Goal: Task Accomplishment & Management: Manage account settings

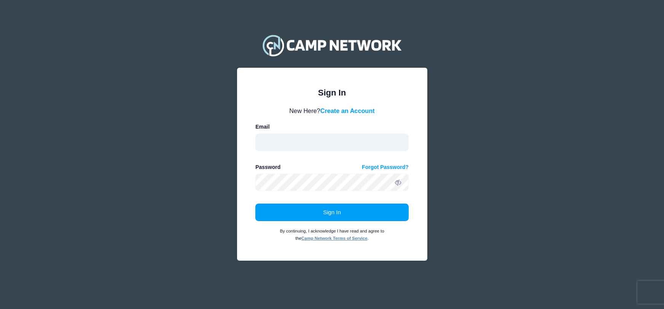
click at [272, 140] on input "email" at bounding box center [331, 142] width 153 height 17
type input "sandlotwesterville@gmail.com"
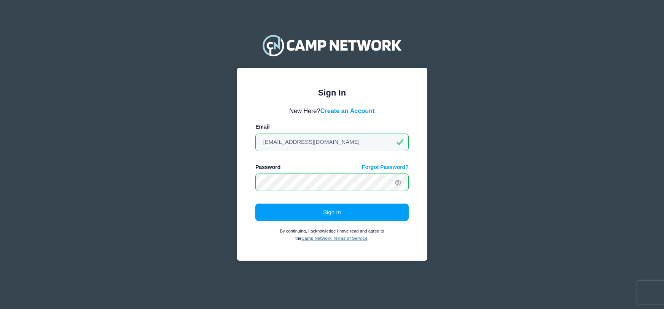
click at [255, 204] on button "Sign In" at bounding box center [331, 212] width 153 height 17
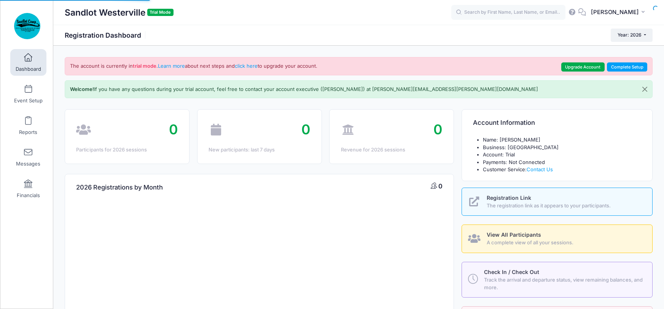
select select
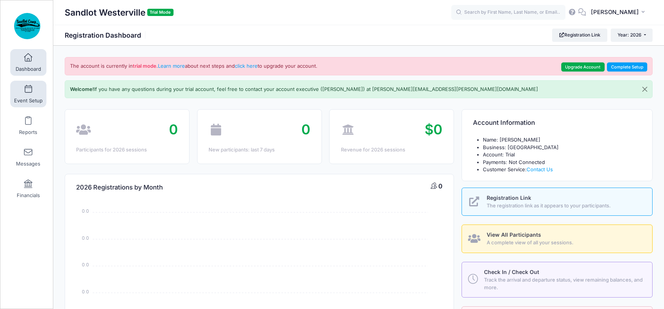
click at [28, 91] on span at bounding box center [28, 89] width 0 height 8
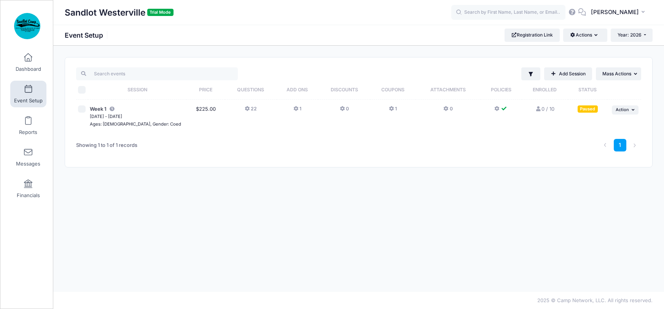
click at [245, 109] on icon at bounding box center [248, 109] width 6 height 0
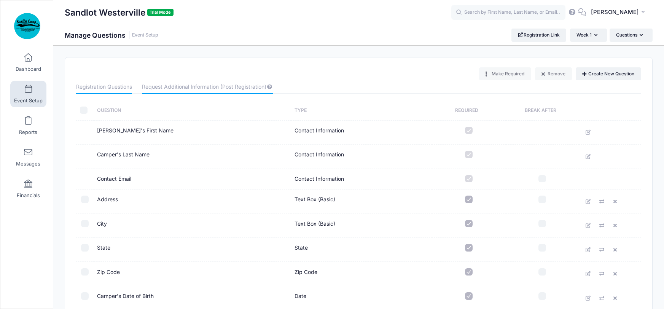
click at [167, 87] on link "Request Additional Information (Post Registration)" at bounding box center [207, 87] width 130 height 14
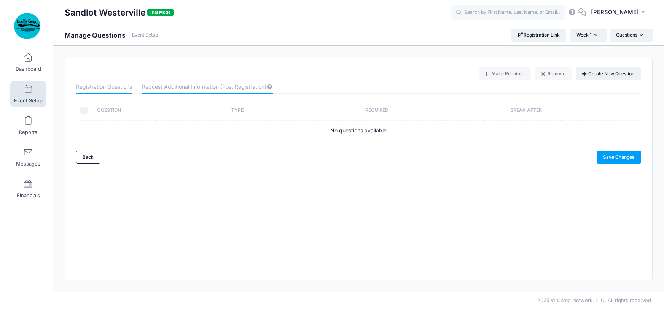
click at [113, 86] on link "Registration Questions" at bounding box center [104, 87] width 56 height 14
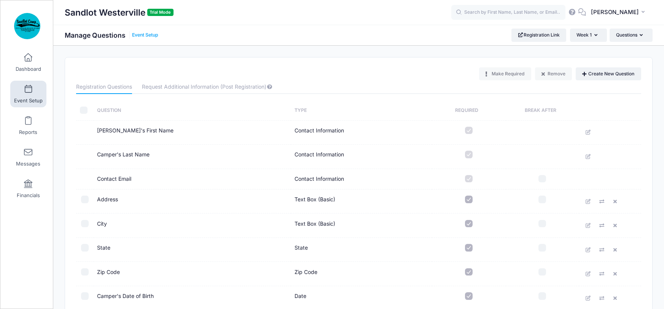
click at [152, 35] on link "Event Setup" at bounding box center [145, 35] width 26 height 6
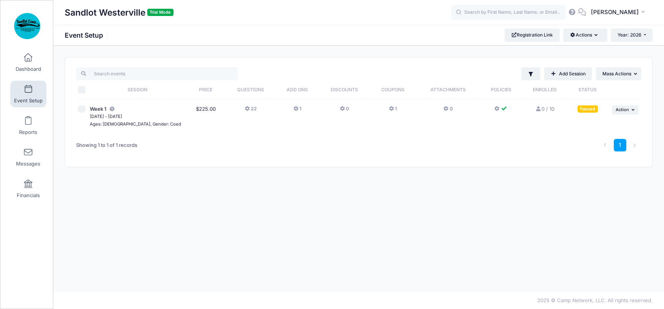
click at [288, 108] on td "1" at bounding box center [298, 117] width 42 height 34
click at [293, 109] on icon at bounding box center [296, 109] width 6 height 0
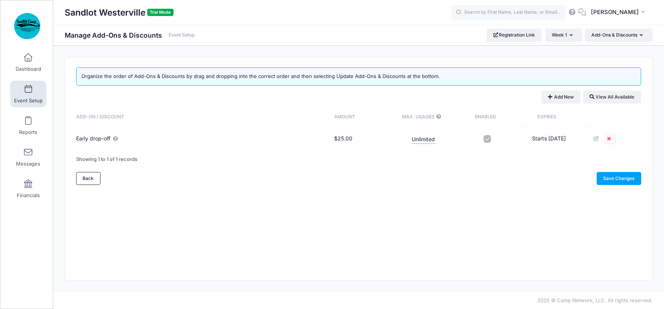
click at [611, 140] on icon at bounding box center [610, 138] width 6 height 5
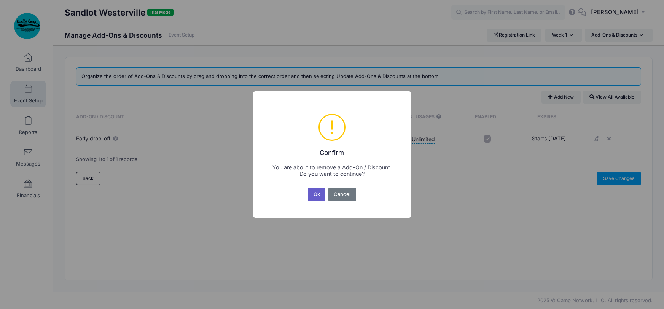
click at [317, 194] on button "Ok" at bounding box center [316, 195] width 17 height 14
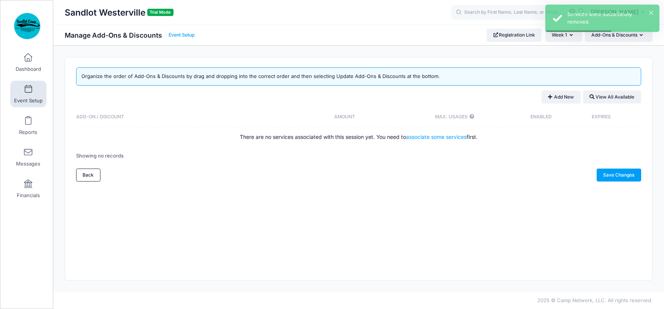
click at [187, 35] on link "Event Setup" at bounding box center [182, 35] width 26 height 6
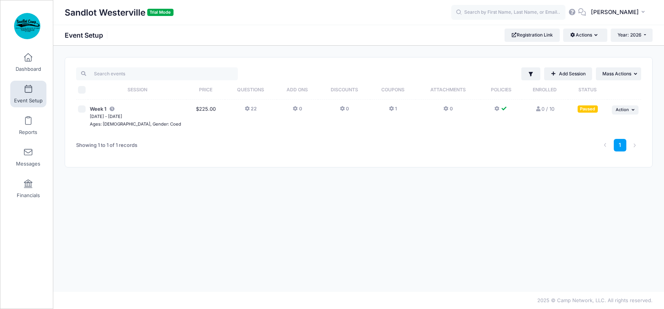
click at [293, 109] on icon at bounding box center [296, 109] width 6 height 0
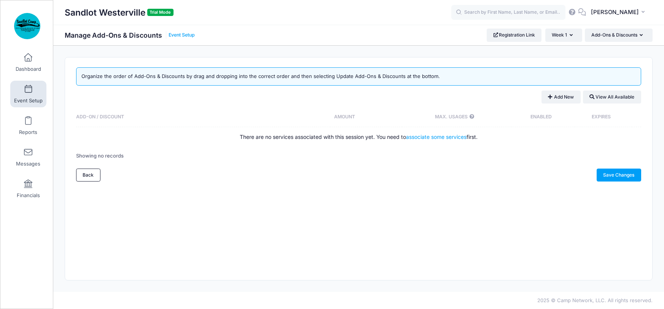
click at [184, 35] on link "Event Setup" at bounding box center [182, 35] width 26 height 6
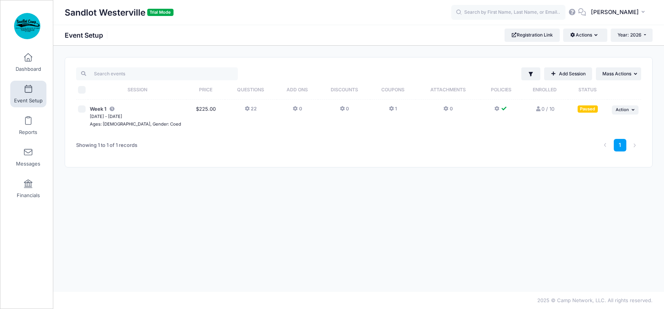
click at [245, 109] on icon at bounding box center [248, 109] width 6 height 0
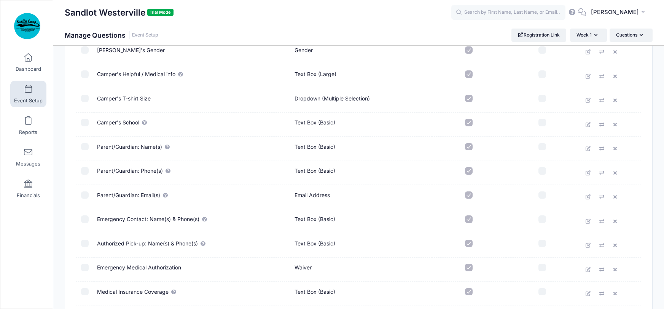
scroll to position [274, 0]
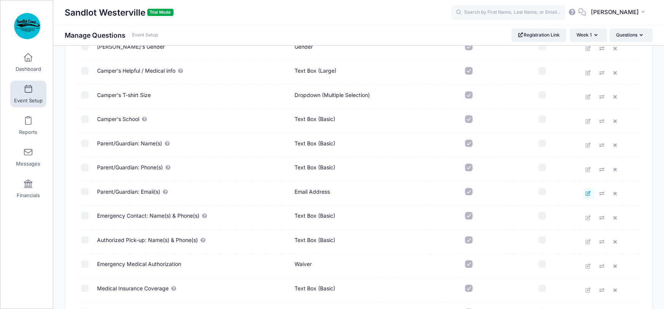
click at [588, 192] on icon at bounding box center [588, 193] width 6 height 5
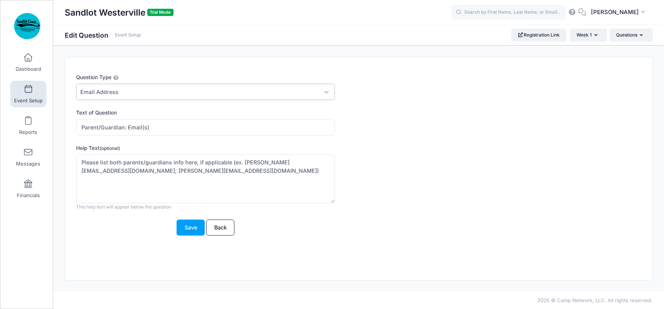
click at [326, 90] on span "Email Address" at bounding box center [205, 92] width 259 height 16
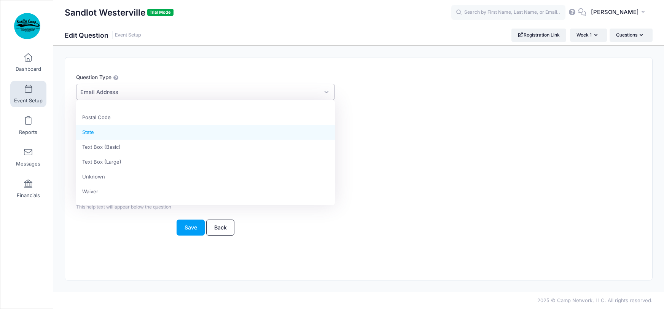
scroll to position [201, 0]
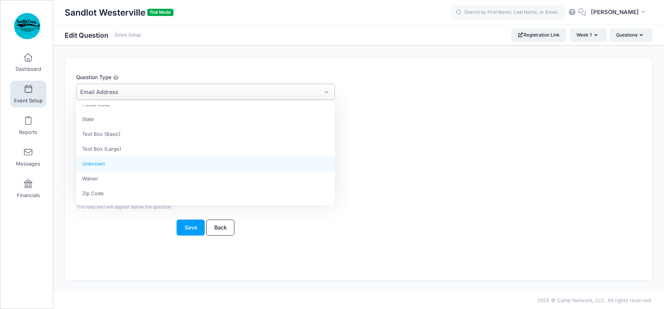
click at [492, 94] on div "Question Type Please Select Checkboxes Country Date Document Upload Dropdown Dr…" at bounding box center [334, 86] width 517 height 27
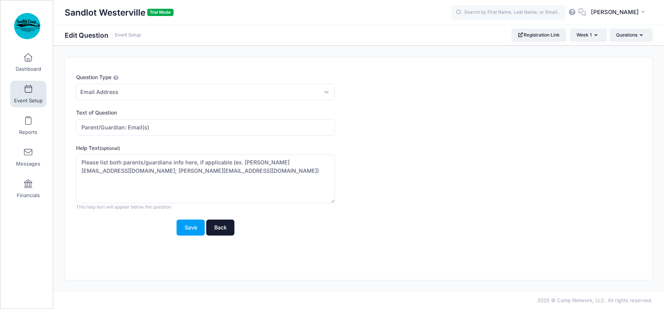
click at [225, 225] on link "Back" at bounding box center [220, 227] width 28 height 16
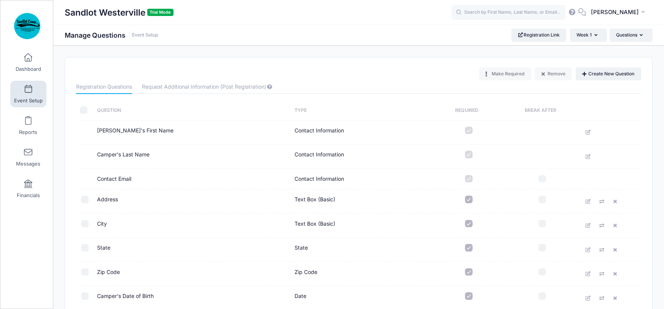
drag, startPoint x: 97, startPoint y: 130, endPoint x: 174, endPoint y: 296, distance: 183.0
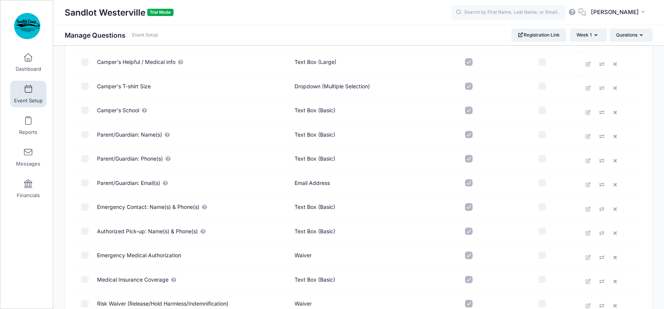
scroll to position [286, 0]
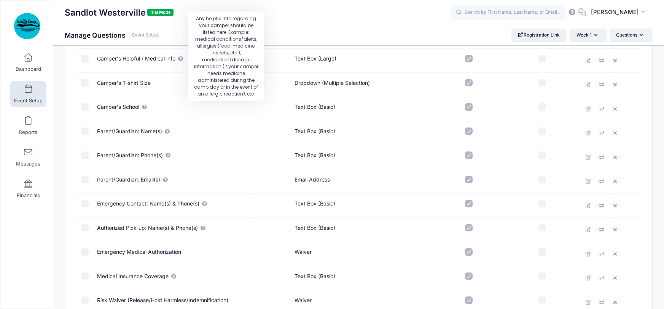
click at [183, 59] on icon "Any helpful info regarding your camper should be listed here. Example: medical …" at bounding box center [181, 58] width 6 height 5
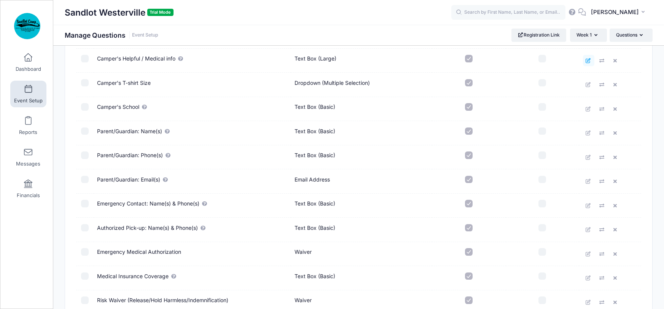
click at [587, 60] on icon at bounding box center [588, 60] width 6 height 5
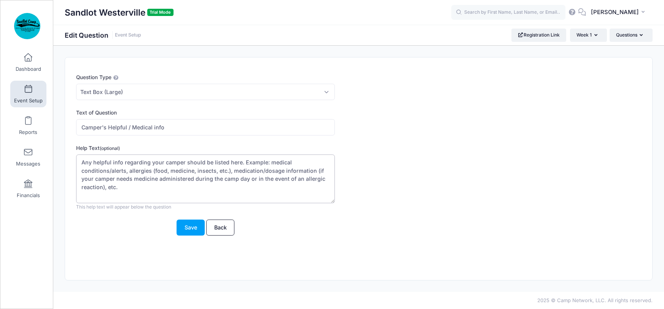
drag, startPoint x: 82, startPoint y: 161, endPoint x: 127, endPoint y: 185, distance: 50.7
click at [127, 185] on textarea "Any helpful info regarding your camper should be listed here. Example: medical …" at bounding box center [205, 178] width 259 height 49
click at [216, 226] on link "Back" at bounding box center [220, 227] width 28 height 16
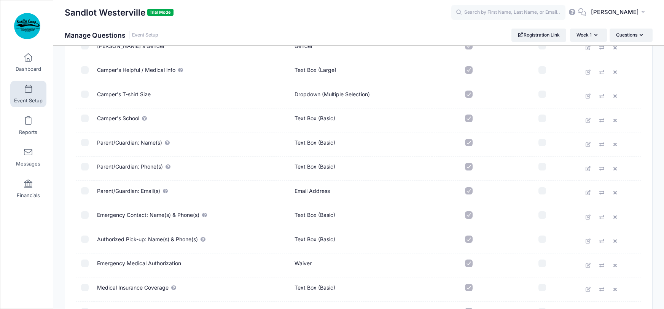
scroll to position [277, 0]
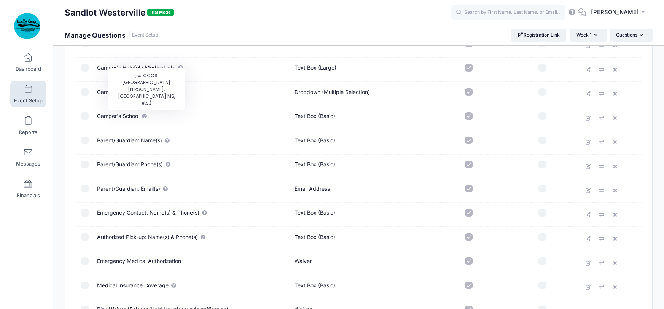
click at [145, 116] on icon "(ex. CCCS, Alcott ES, Walnut Springs MS, etc.)" at bounding box center [145, 116] width 6 height 5
click at [587, 142] on icon at bounding box center [588, 142] width 6 height 5
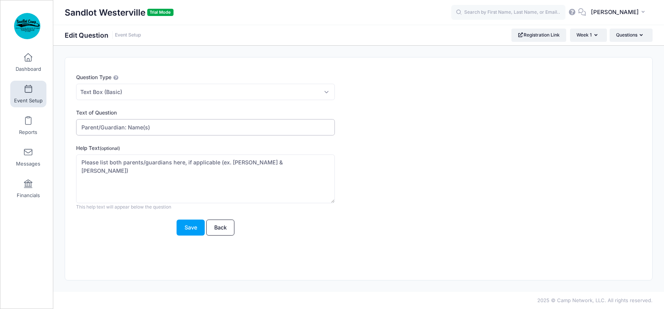
drag, startPoint x: 0, startPoint y: 0, endPoint x: 82, endPoint y: 127, distance: 151.4
click at [82, 127] on input "Parent/Guardian: Name(s)" at bounding box center [205, 127] width 259 height 16
drag, startPoint x: 283, startPoint y: 162, endPoint x: 95, endPoint y: 160, distance: 187.9
click at [78, 162] on textarea "Please list both parents/guardians here, if applicable (ex. Jane & John Doe)" at bounding box center [205, 178] width 259 height 49
click at [216, 229] on link "Back" at bounding box center [220, 227] width 28 height 16
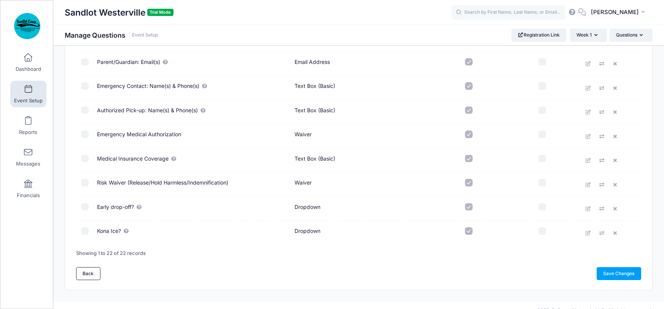
scroll to position [410, 0]
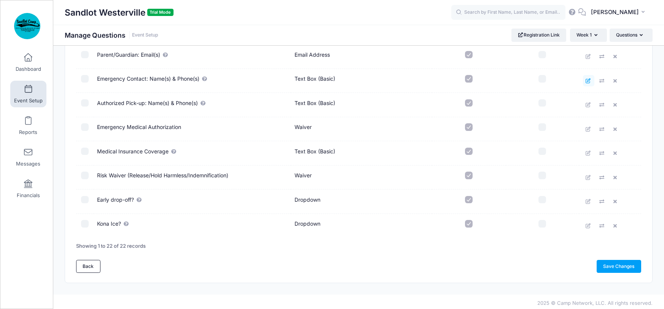
click at [588, 79] on icon at bounding box center [588, 80] width 6 height 5
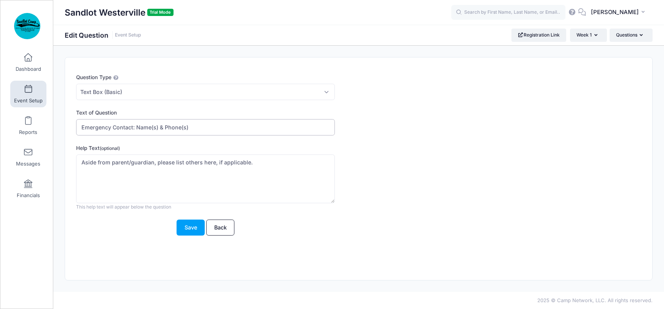
drag, startPoint x: 154, startPoint y: 126, endPoint x: 82, endPoint y: 127, distance: 72.3
click at [82, 127] on input "Emergency Contact: Name(s) & Phone(s)" at bounding box center [205, 127] width 259 height 16
drag, startPoint x: 256, startPoint y: 163, endPoint x: 81, endPoint y: 163, distance: 175.4
click at [81, 163] on textarea "Aside from parent/guardian, please list others here, if applicable." at bounding box center [205, 178] width 259 height 49
click at [223, 228] on link "Back" at bounding box center [220, 227] width 28 height 16
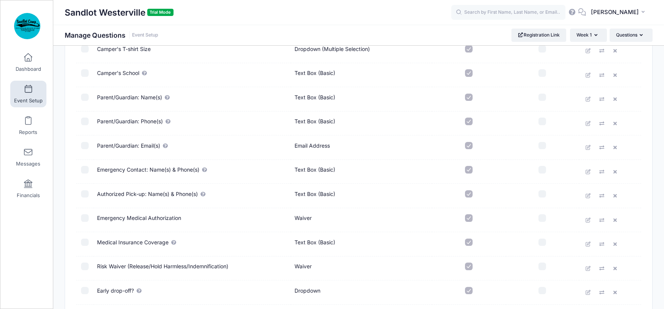
scroll to position [320, 0]
click at [588, 195] on icon at bounding box center [588, 195] width 6 height 5
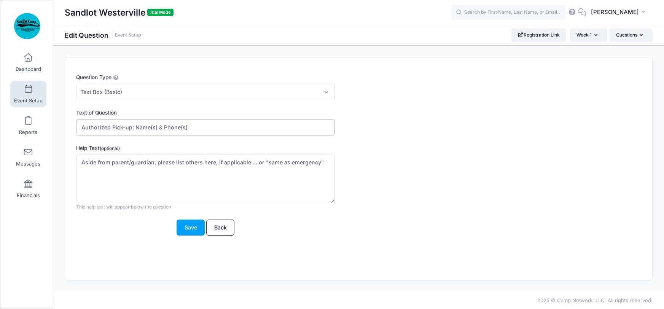
drag, startPoint x: 131, startPoint y: 125, endPoint x: 81, endPoint y: 128, distance: 49.9
click at [81, 128] on input "Authorized Pick-up: Name(s) & Phone(s)" at bounding box center [205, 127] width 259 height 16
drag, startPoint x: 306, startPoint y: 162, endPoint x: 80, endPoint y: 163, distance: 225.6
click at [80, 163] on textarea "Aside from parent/guardian, please list others here, if applicable.....or "same…" at bounding box center [205, 178] width 259 height 49
click at [250, 165] on textarea "Aside from parent/guardian, please list others here, if applicable.....or "same…" at bounding box center [205, 178] width 259 height 49
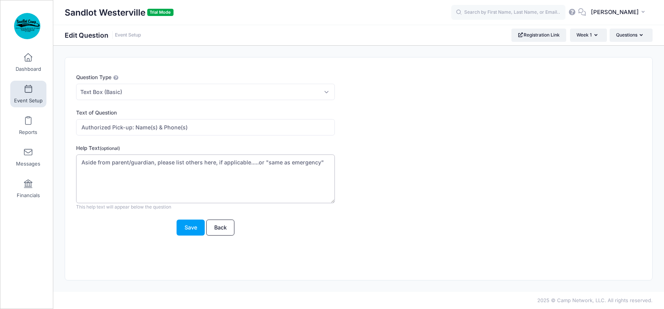
click at [254, 163] on textarea "Aside from parent/guardian, please list others here, if applicable.....or "same…" at bounding box center [205, 178] width 259 height 49
type textarea "Aside from parent/guardian, please list others here, if applicable...or "same a…"
click at [192, 230] on button "Save" at bounding box center [191, 227] width 28 height 16
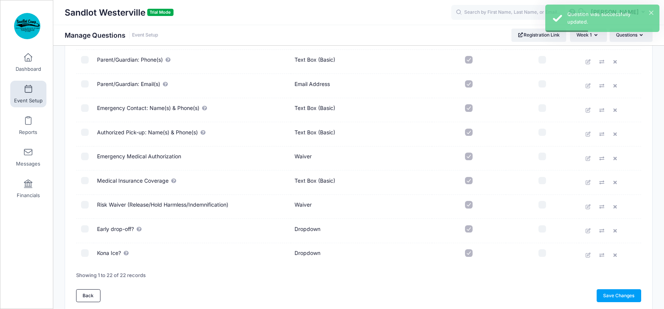
scroll to position [366, 0]
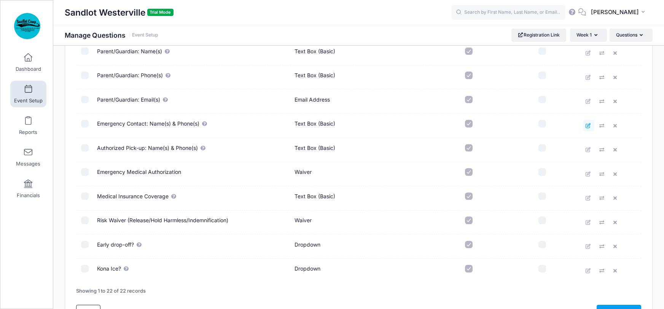
click at [588, 124] on icon at bounding box center [588, 125] width 6 height 5
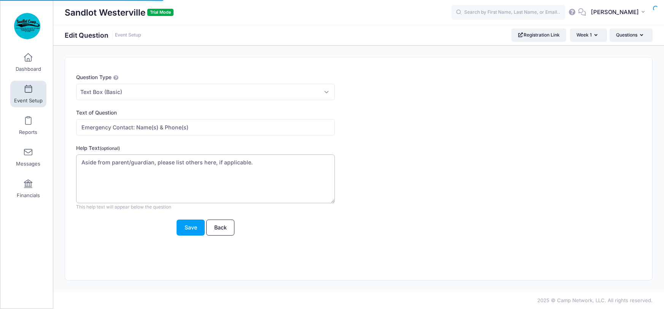
click at [257, 162] on textarea "Aside from parent/guardian, please list others here, if applicable." at bounding box center [205, 178] width 259 height 49
paste textarea "…or “parent/guardian only”"
type textarea "Aside from parent/guardian, please list others here, if applicable…or “parent/g…"
click at [189, 228] on button "Save" at bounding box center [191, 227] width 28 height 16
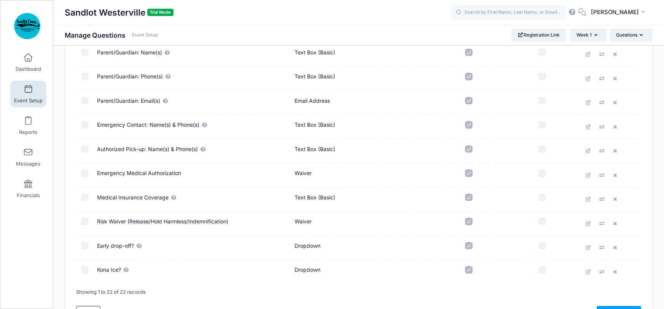
scroll to position [371, 0]
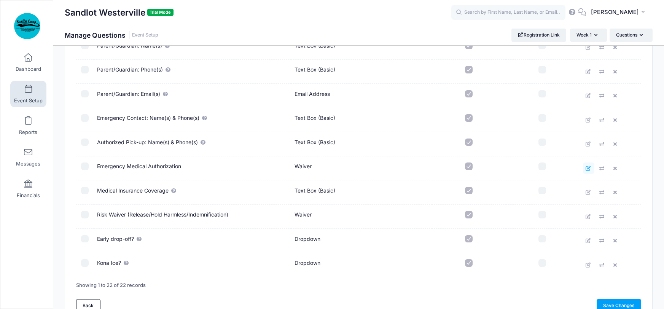
click at [587, 167] on icon at bounding box center [588, 168] width 6 height 5
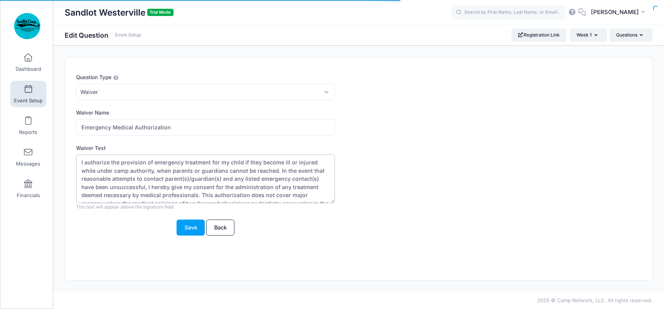
scroll to position [16, 0]
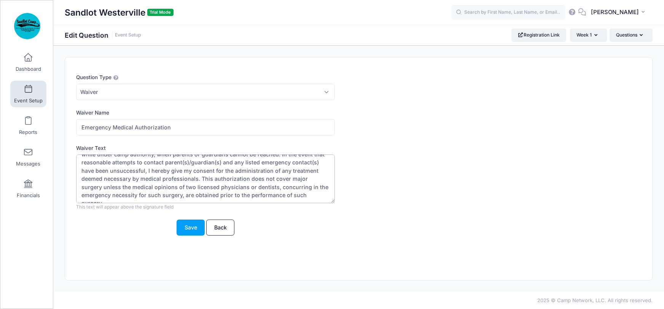
drag, startPoint x: 80, startPoint y: 161, endPoint x: 322, endPoint y: 206, distance: 246.5
click at [322, 206] on div "I authorize the provision of emergency treatment for my child if they become il…" at bounding box center [205, 182] width 259 height 56
click at [218, 230] on link "Back" at bounding box center [220, 227] width 28 height 16
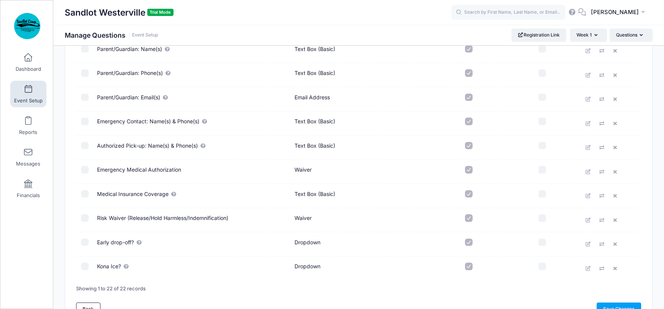
scroll to position [369, 0]
click at [587, 193] on icon at bounding box center [588, 194] width 6 height 5
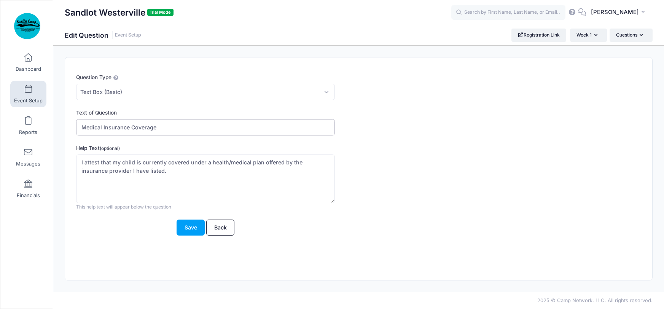
drag, startPoint x: 164, startPoint y: 126, endPoint x: 79, endPoint y: 129, distance: 85.3
click at [79, 129] on input "Medical Insurance Coverage" at bounding box center [205, 127] width 259 height 16
click at [136, 169] on textarea "I attest that my child is currently covered under a health/medical plan offered…" at bounding box center [205, 178] width 259 height 49
type textarea "I attest that my child is currently covered under a health/medical plan offered…"
drag, startPoint x: 140, startPoint y: 171, endPoint x: 76, endPoint y: 165, distance: 64.2
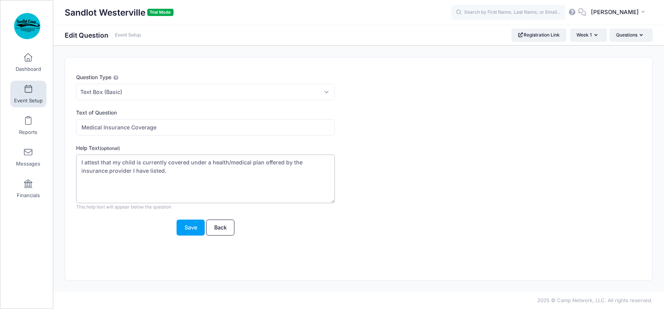
click at [76, 165] on textarea "I attest that my child is currently covered under a health/medical plan offered…" at bounding box center [205, 178] width 259 height 49
click at [223, 228] on link "Back" at bounding box center [220, 227] width 28 height 16
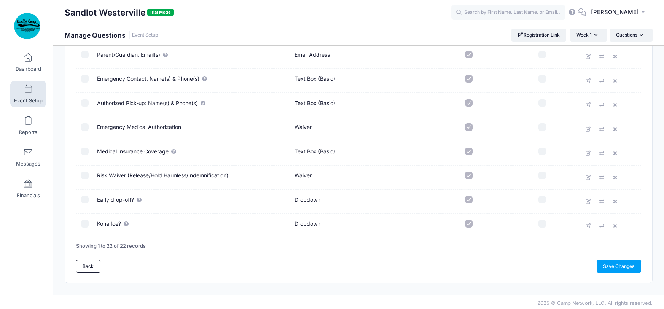
scroll to position [412, 0]
click at [588, 176] on icon at bounding box center [588, 175] width 6 height 5
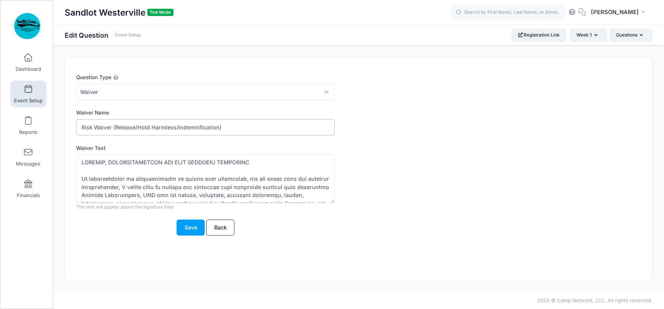
drag, startPoint x: 224, startPoint y: 126, endPoint x: 75, endPoint y: 124, distance: 149.9
click at [75, 124] on div "Question Type Please Select Checkboxes Country Date Document Upload Dropdown Dr…" at bounding box center [335, 158] width 525 height 171
click at [110, 125] on input "Risk Waiver (Release/Hold Harmless/Indemnification)" at bounding box center [205, 127] width 259 height 16
drag, startPoint x: 113, startPoint y: 127, endPoint x: 238, endPoint y: 129, distance: 125.5
click at [238, 129] on input "Risk Waiver (Release/Hold Harmless/Indemnification)" at bounding box center [205, 127] width 259 height 16
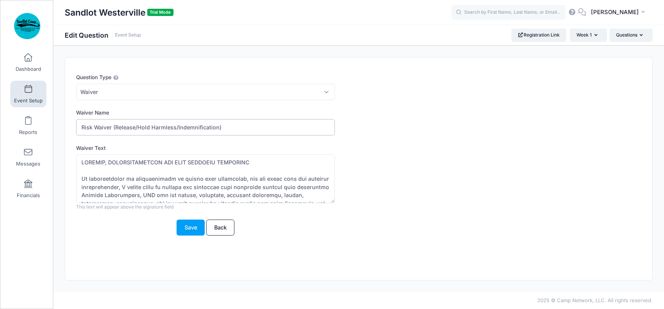
drag, startPoint x: 183, startPoint y: 127, endPoint x: 112, endPoint y: 126, distance: 70.4
click at [112, 126] on input "Risk Waiver (Release/Hold Harmless/Indemnification)" at bounding box center [205, 127] width 259 height 16
drag, startPoint x: 104, startPoint y: 127, endPoint x: 75, endPoint y: 126, distance: 29.3
click at [75, 126] on div "Question Type Please Select Checkboxes Country Date Document Upload Dropdown Dr…" at bounding box center [335, 158] width 525 height 171
type input "Risk Waiver"
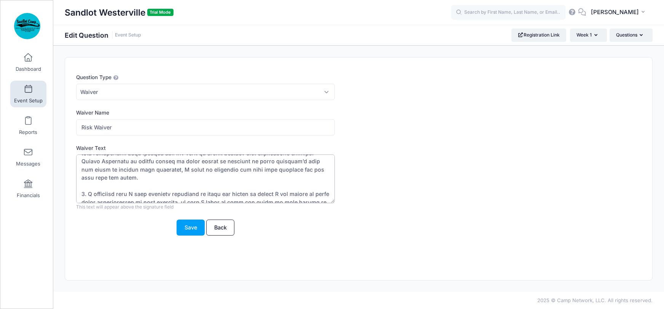
scroll to position [440, 0]
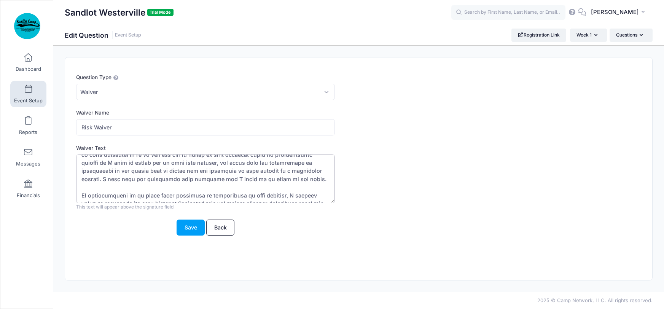
drag, startPoint x: 80, startPoint y: 163, endPoint x: 339, endPoint y: 233, distance: 268.0
click at [339, 233] on form "Question Type Please Select Checkboxes Country Date Document Upload Dropdown Dr…" at bounding box center [334, 154] width 517 height 162
click at [222, 229] on link "Back" at bounding box center [220, 227] width 28 height 16
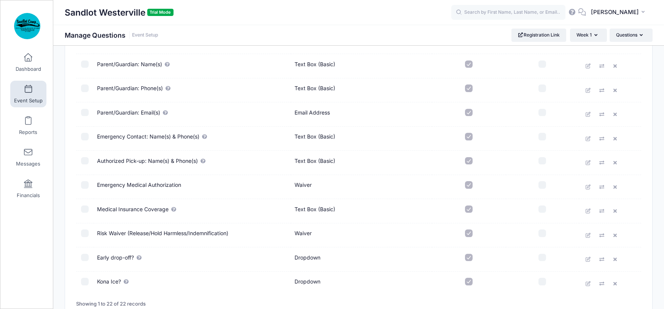
scroll to position [395, 0]
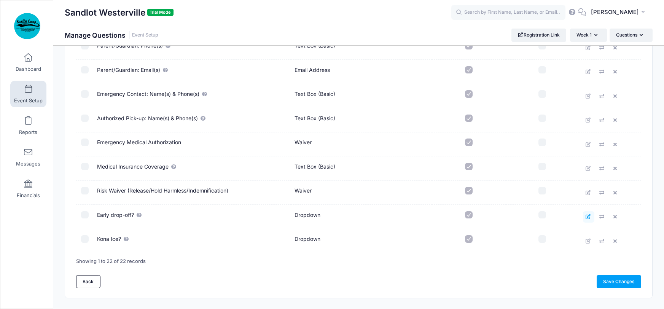
click at [586, 216] on icon at bounding box center [588, 216] width 6 height 5
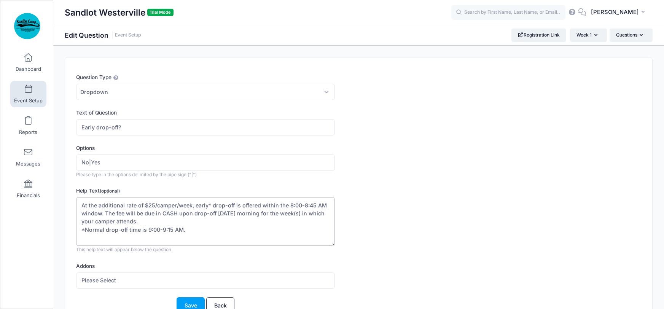
drag, startPoint x: 81, startPoint y: 205, endPoint x: 197, endPoint y: 231, distance: 119.0
click at [197, 231] on textarea "At the additional rate of $25/camper/week, early* drop-off is offered within th…" at bounding box center [205, 221] width 259 height 49
click at [224, 304] on link "Back" at bounding box center [220, 305] width 28 height 16
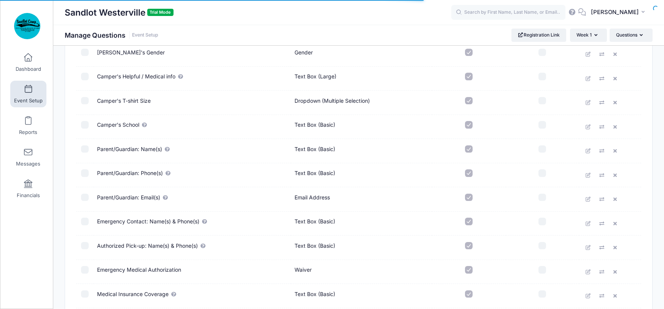
scroll to position [373, 0]
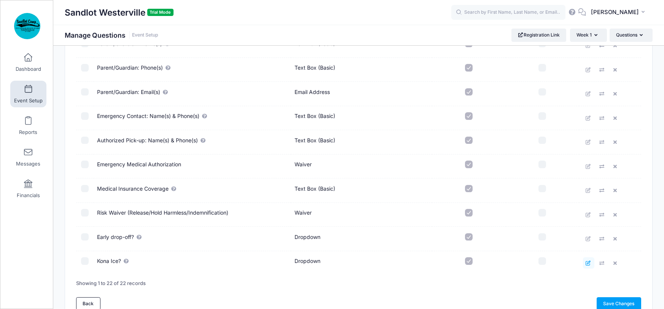
click at [589, 261] on icon at bounding box center [588, 263] width 6 height 5
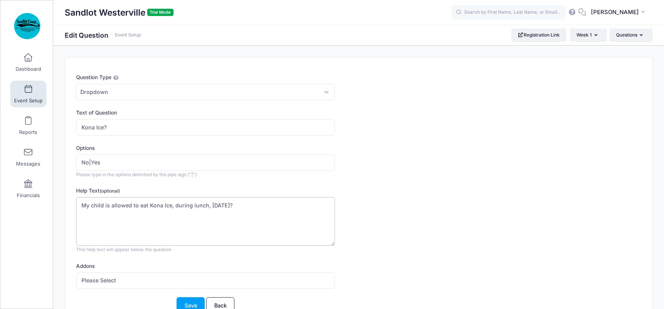
drag, startPoint x: 240, startPoint y: 204, endPoint x: 76, endPoint y: 200, distance: 164.4
click at [76, 200] on textarea "My child is allowed to eat Kona Ice, during lunch, [DATE]?" at bounding box center [205, 221] width 259 height 49
click at [180, 208] on textarea "My child is allowed to eat Kona Ice, during lunch, [DATE]?" at bounding box center [205, 221] width 259 height 49
click at [171, 206] on textarea "My child is allowed to eat Kona Ice, during lunch, [DATE]?" at bounding box center [205, 221] width 259 height 49
click at [173, 205] on textarea "My child is allowed to eat Kona Ice, during lunch, [DATE]?" at bounding box center [205, 221] width 259 height 49
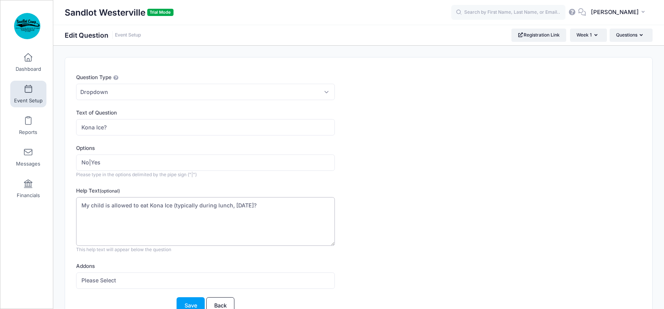
click at [259, 205] on textarea "My child is allowed to eat Kona Ice, during lunch, [DATE]?" at bounding box center [205, 221] width 259 height 49
click at [258, 204] on textarea "My child is allowed to eat Kona Ice, during lunch, [DATE]?" at bounding box center [205, 221] width 259 height 49
click at [256, 202] on textarea "My child is allowed to eat Kona Ice, during lunch, [DATE]?" at bounding box center [205, 221] width 259 height 49
click at [217, 204] on textarea "My child is allowed to eat Kona Ice, during lunch, [DATE]?" at bounding box center [205, 221] width 259 height 49
click at [216, 204] on textarea "My child is allowed to eat Kona Ice, during lunch, [DATE]?" at bounding box center [205, 221] width 259 height 49
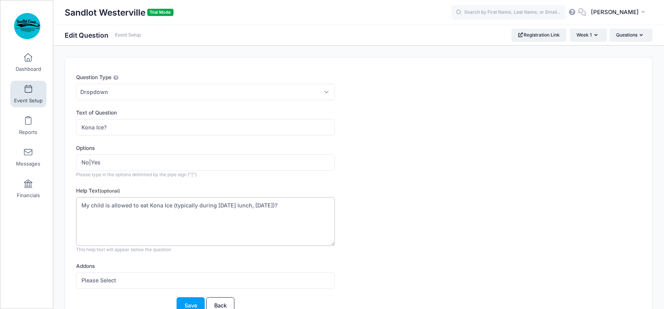
drag, startPoint x: 252, startPoint y: 205, endPoint x: 279, endPoint y: 204, distance: 26.7
click at [279, 204] on textarea "My child is allowed to eat Kona Ice, during lunch, on Friday?" at bounding box center [205, 221] width 259 height 49
click at [281, 205] on textarea "My child is allowed to eat Kona Ice, during lunch, on Friday?" at bounding box center [205, 221] width 259 height 49
type textarea "My child is allowed to eat Kona Ice (typically during Friday's lunch)?"
click at [189, 303] on button "Save" at bounding box center [191, 305] width 28 height 16
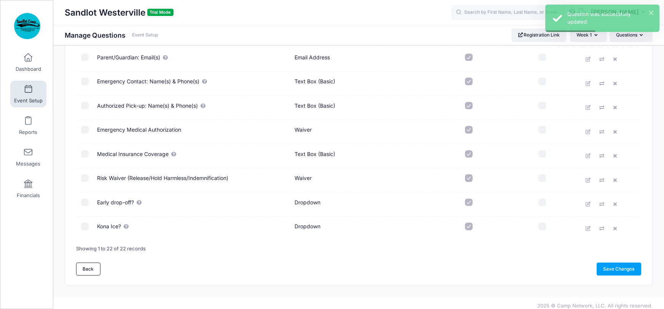
scroll to position [409, 0]
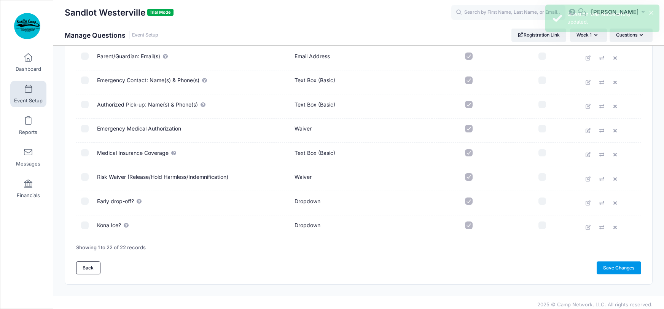
click at [605, 267] on link "Save Changes" at bounding box center [618, 267] width 45 height 13
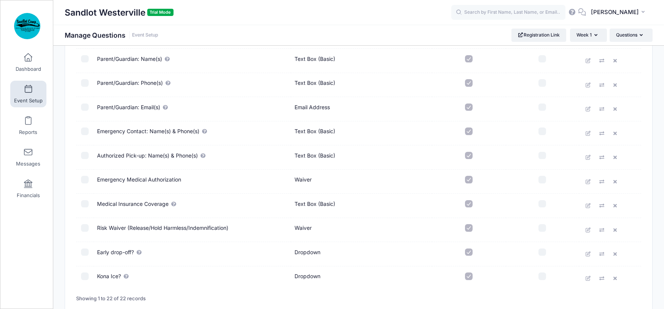
scroll to position [412, 0]
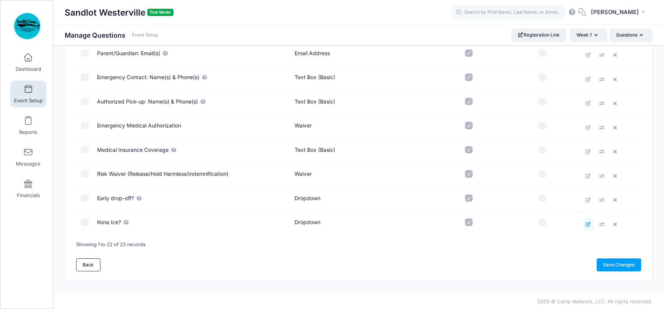
click at [586, 225] on icon at bounding box center [588, 224] width 6 height 5
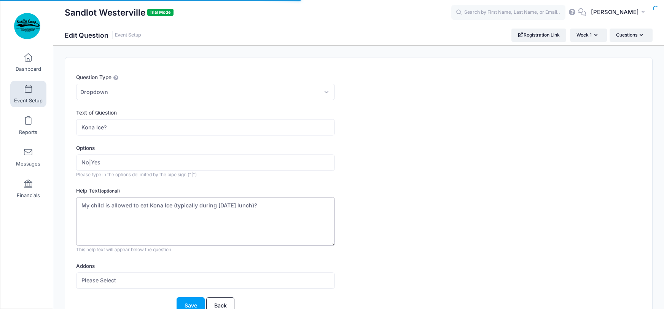
click at [260, 205] on textarea "My child is allowed to eat Kona Ice (typically during [DATE] lunch)?" at bounding box center [205, 221] width 259 height 49
type textarea "My child is allowed to eat Kona Ice (typically during Friday's lunch)."
click at [189, 302] on button "Save" at bounding box center [191, 305] width 28 height 16
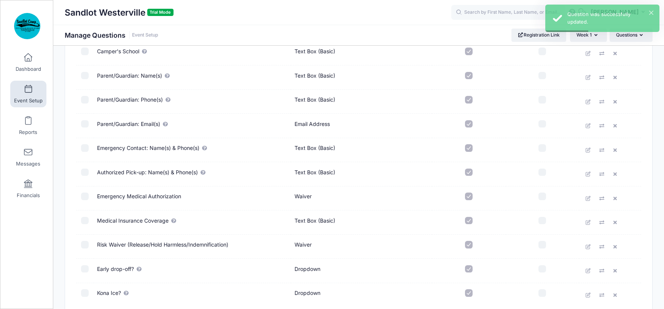
scroll to position [412, 0]
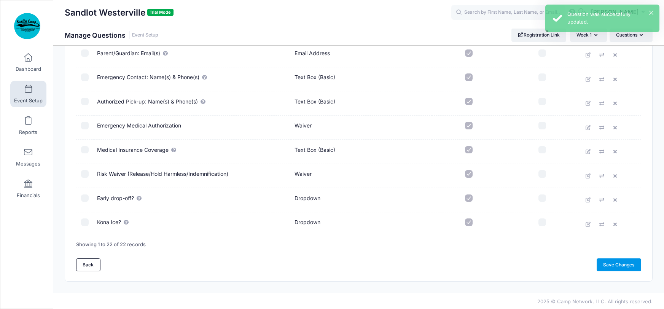
click at [615, 263] on link "Save Changes" at bounding box center [618, 264] width 45 height 13
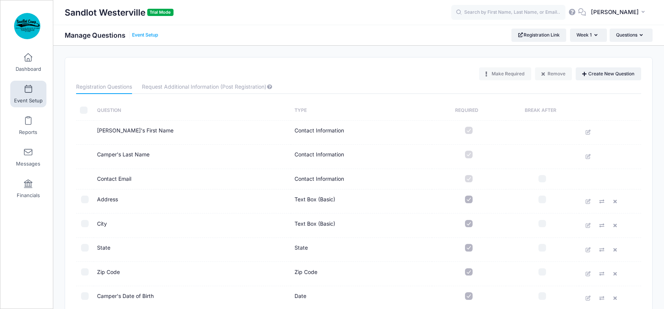
click at [148, 33] on link "Event Setup" at bounding box center [145, 35] width 26 height 6
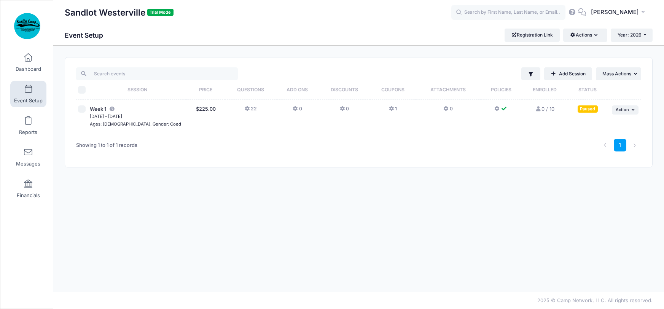
click at [201, 89] on th "Price" at bounding box center [205, 89] width 38 height 19
click at [200, 108] on td "$225.00" at bounding box center [205, 117] width 38 height 34
click at [496, 109] on icon at bounding box center [497, 109] width 6 height 0
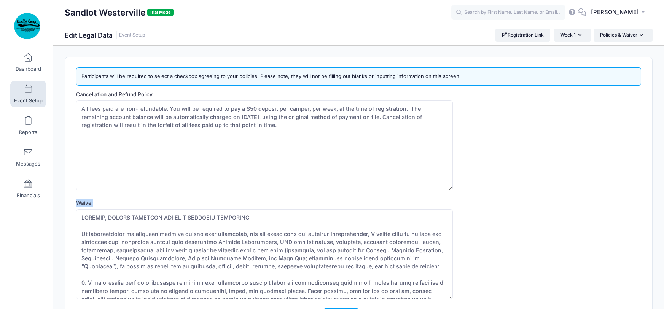
drag, startPoint x: 95, startPoint y: 203, endPoint x: 77, endPoint y: 204, distance: 17.5
click at [77, 204] on label "Waiver" at bounding box center [146, 203] width 141 height 8
copy label "Waiver"
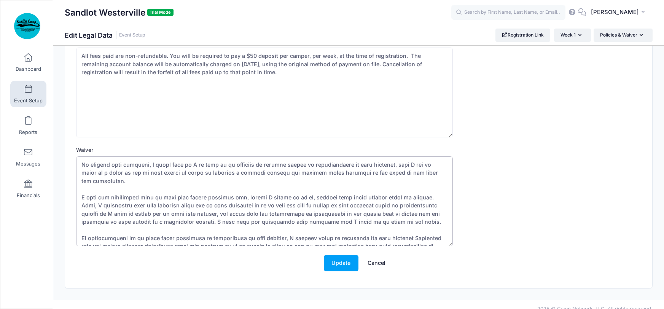
scroll to position [60, 0]
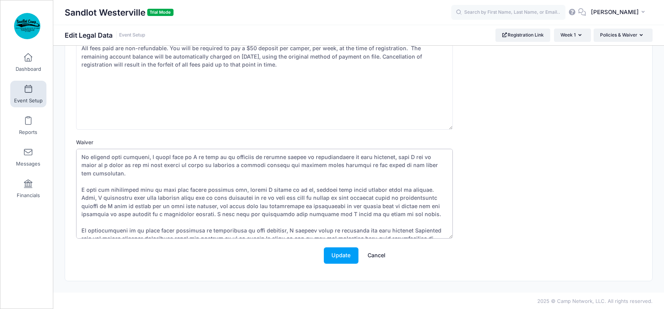
drag, startPoint x: 81, startPoint y: 216, endPoint x: 475, endPoint y: 285, distance: 400.4
click at [475, 285] on div "Sandlot Westerville Trial Mode Edit Legal Data Event Setup Registration Link We…" at bounding box center [358, 138] width 611 height 307
click at [381, 254] on link "Cancel" at bounding box center [376, 255] width 33 height 16
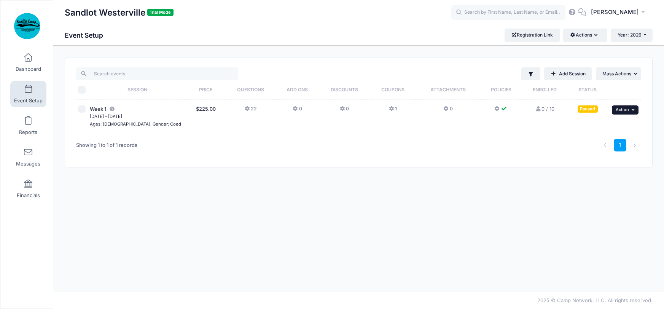
click at [624, 108] on span "Action" at bounding box center [621, 109] width 13 height 5
click at [593, 184] on link "Preview" at bounding box center [600, 185] width 69 height 14
click at [496, 109] on icon at bounding box center [497, 109] width 6 height 0
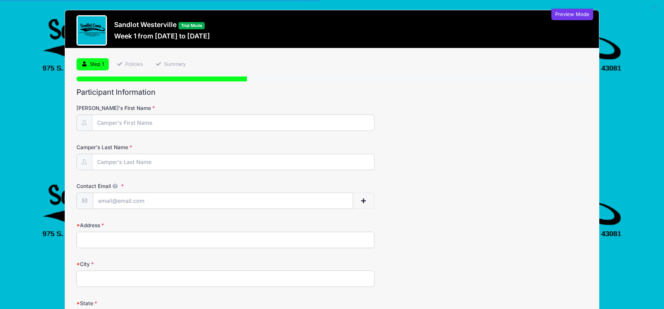
select select
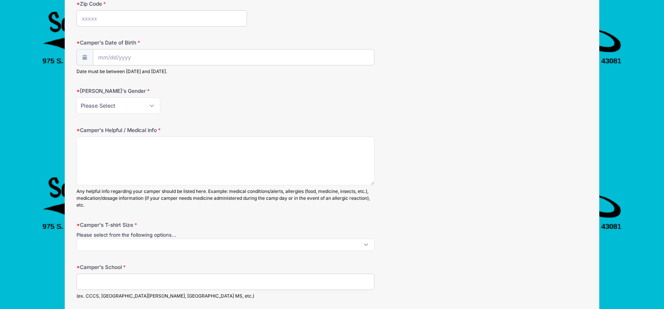
scroll to position [340, 0]
click at [162, 54] on input "Camper's Date of Birth" at bounding box center [233, 56] width 281 height 16
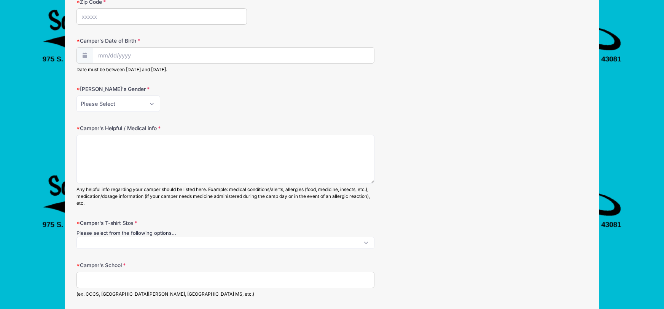
click at [315, 107] on div "Please Select Female Male" at bounding box center [225, 103] width 298 height 16
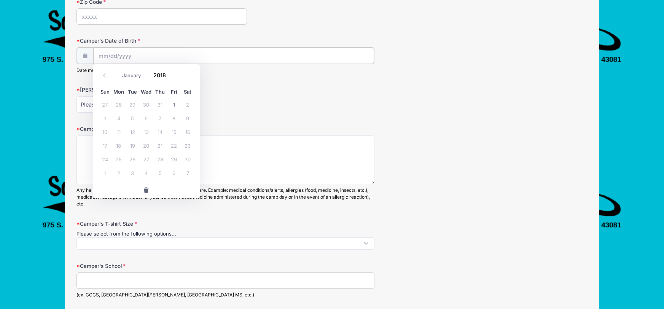
click at [175, 117] on span "8" at bounding box center [174, 118] width 14 height 14
click at [174, 102] on span "1" at bounding box center [174, 104] width 14 height 14
type input "06/01/2018"
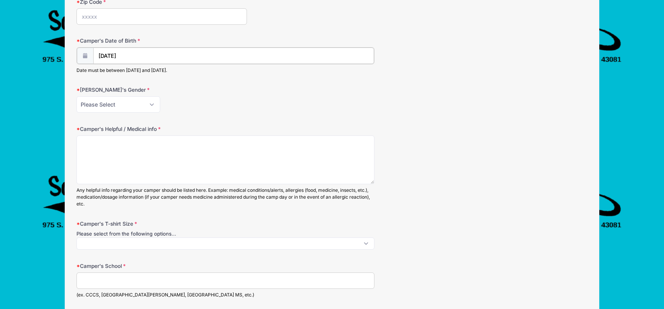
click at [120, 54] on input "06/01/2018" at bounding box center [233, 56] width 281 height 16
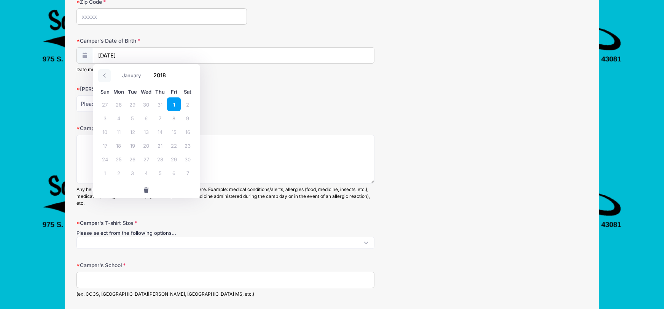
click at [103, 76] on icon at bounding box center [104, 75] width 3 height 5
select select "4"
click at [161, 104] on span "3" at bounding box center [160, 104] width 14 height 14
type input "05/03/2018"
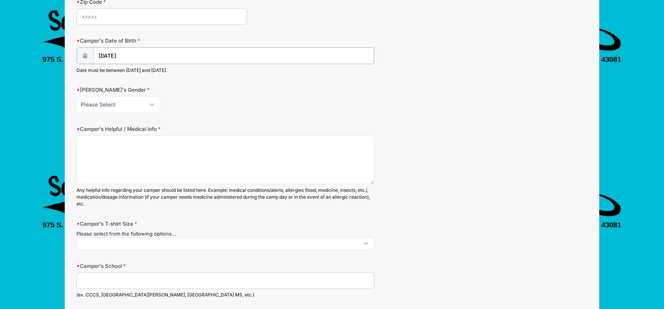
click at [113, 55] on input "05/03/2018" at bounding box center [233, 56] width 281 height 16
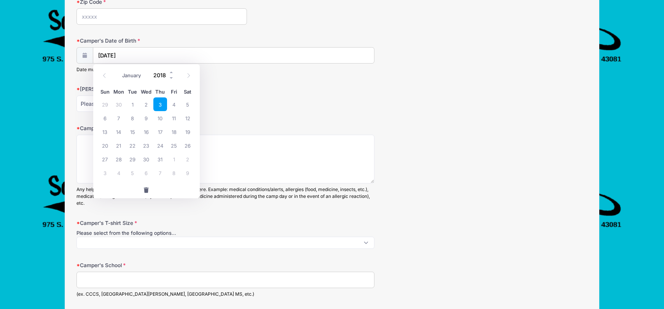
click at [165, 78] on input "2018" at bounding box center [162, 75] width 25 height 11
click at [171, 77] on span at bounding box center [171, 78] width 5 height 6
click at [173, 76] on span at bounding box center [174, 78] width 5 height 6
click at [174, 78] on span at bounding box center [174, 78] width 5 height 6
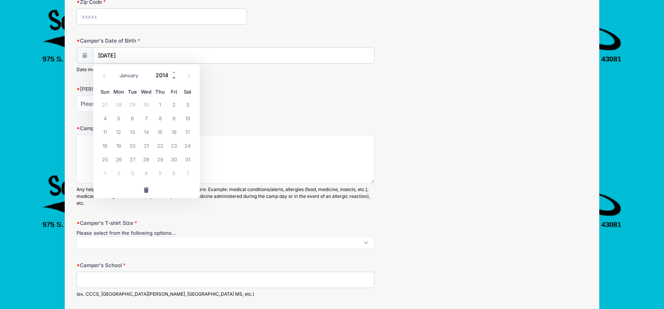
click at [174, 78] on span at bounding box center [174, 78] width 5 height 6
type input "2012"
select select "6"
click at [174, 78] on span at bounding box center [174, 78] width 5 height 6
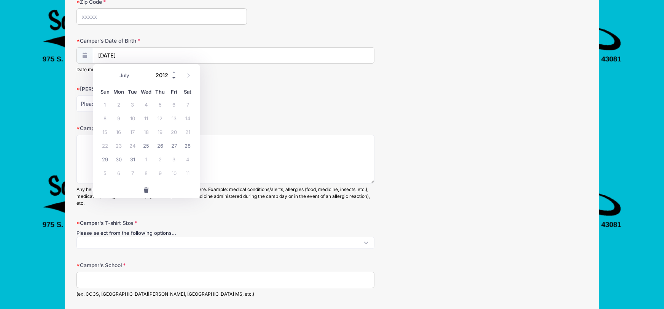
click at [174, 78] on span at bounding box center [174, 78] width 5 height 6
click at [145, 144] on span "25" at bounding box center [146, 145] width 14 height 14
type input "07/25/2012"
click at [145, 145] on span "25" at bounding box center [146, 145] width 14 height 14
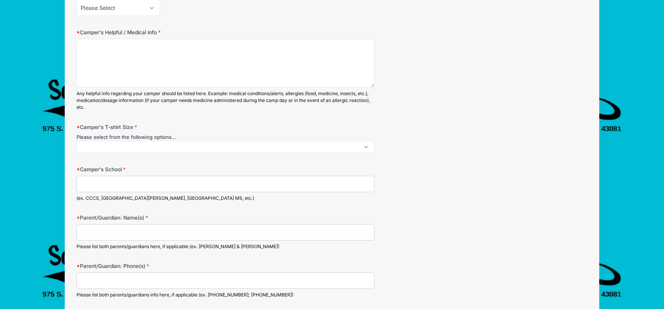
scroll to position [444, 0]
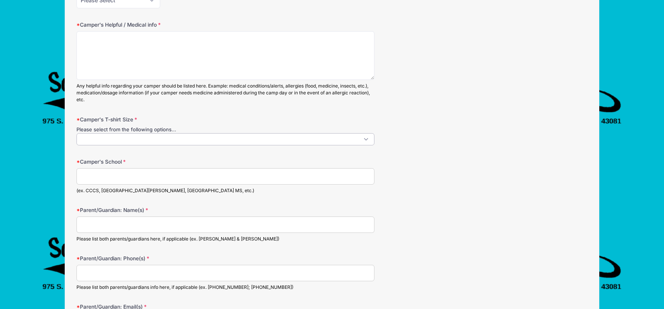
click at [368, 137] on span at bounding box center [225, 139] width 298 height 12
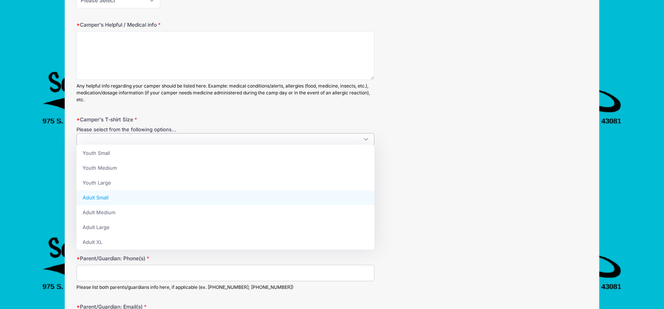
scroll to position [8, 0]
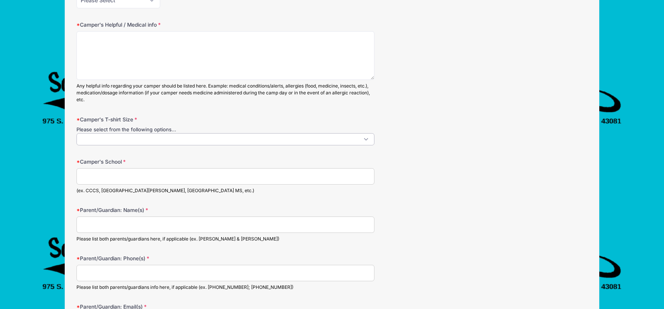
click at [472, 146] on form "Camper's First Name Camper's Last Name Contact Email Contact Email # NN :" at bounding box center [331, 294] width 511 height 1266
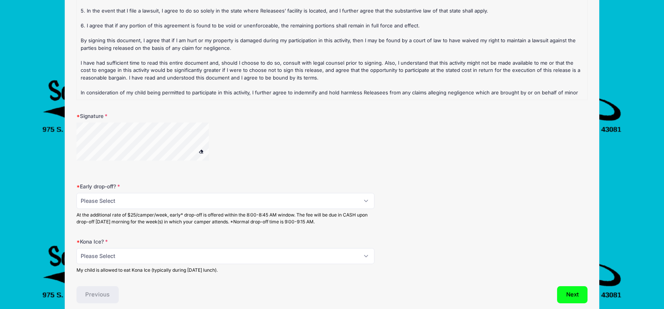
scroll to position [1115, 0]
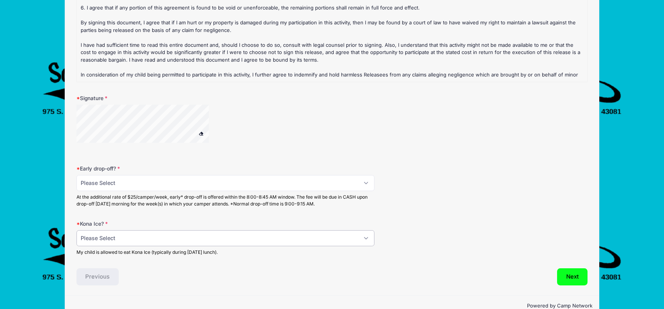
click at [364, 230] on select "Please Select No Yes" at bounding box center [225, 238] width 298 height 16
click at [425, 220] on div "Kona Ice? Please Select No Yes My child is allowed to eat Kona Ice (typically d…" at bounding box center [331, 238] width 511 height 36
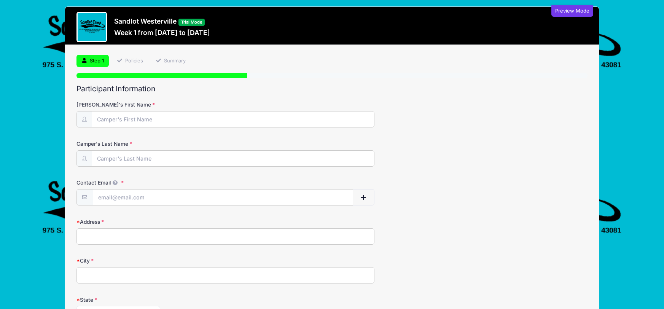
scroll to position [0, 0]
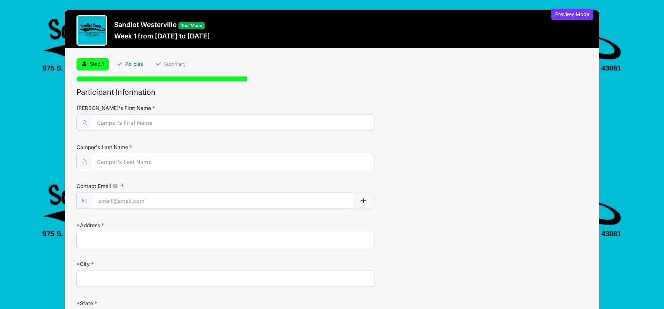
click at [131, 59] on link "Policies" at bounding box center [129, 64] width 37 height 13
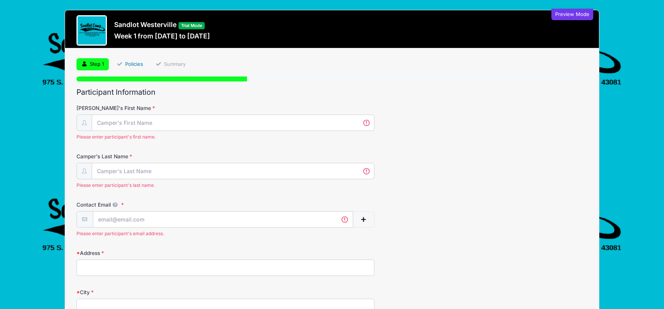
click at [125, 61] on link "Policies" at bounding box center [129, 64] width 37 height 13
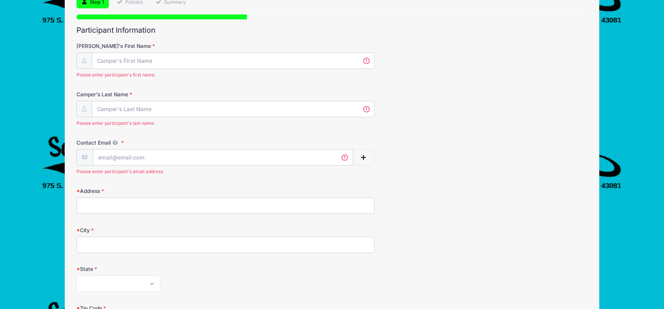
scroll to position [65, 0]
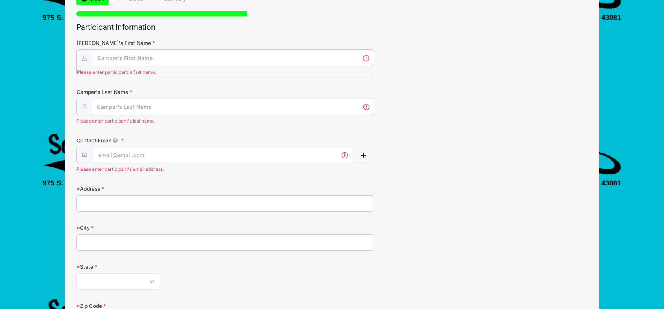
click at [125, 61] on input "Camper's First Name" at bounding box center [233, 58] width 282 height 16
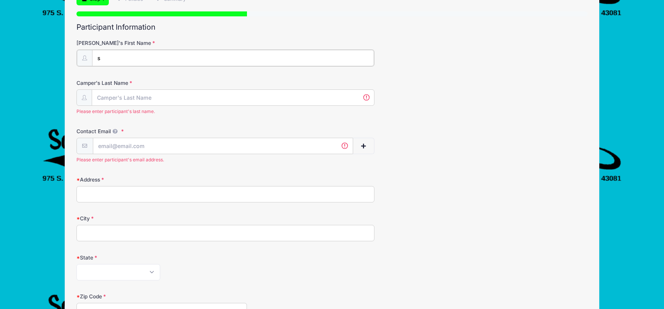
type input "s"
click at [110, 100] on input "Camper's Last Name" at bounding box center [233, 97] width 282 height 16
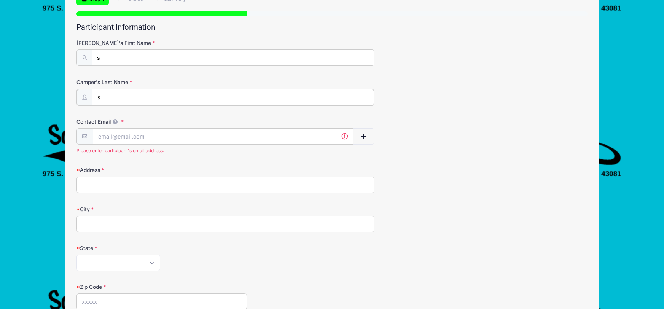
type input "s"
click at [105, 140] on input "Contact Email" at bounding box center [222, 136] width 259 height 16
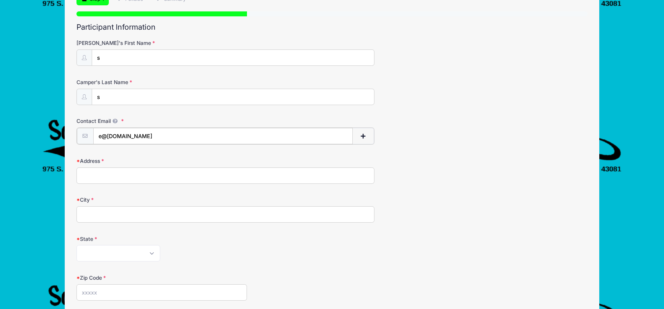
type input "e@w.com"
click at [104, 170] on input "Address" at bounding box center [225, 175] width 298 height 16
type input "2"
click at [89, 211] on input "City" at bounding box center [225, 213] width 298 height 16
type input "2"
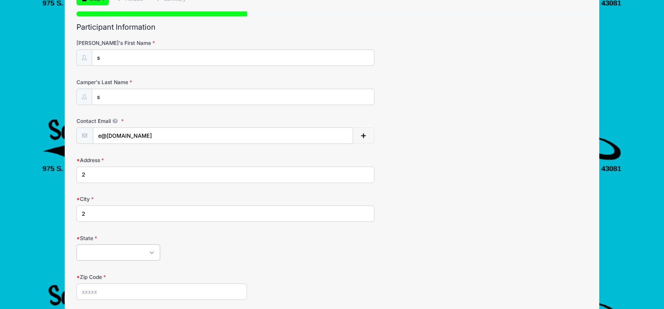
click at [88, 251] on select "Alabama Alaska American Samoa Arizona Arkansas Armed Forces Africa Armed Forces…" at bounding box center [118, 252] width 84 height 16
select select "CT"
click at [76, 244] on select "Alabama Alaska American Samoa Arizona Arkansas Armed Forces Africa Armed Forces…" at bounding box center [118, 252] width 84 height 16
click at [93, 294] on input "Zip Code" at bounding box center [161, 291] width 170 height 16
click at [139, 273] on label "Zip Code" at bounding box center [161, 277] width 170 height 8
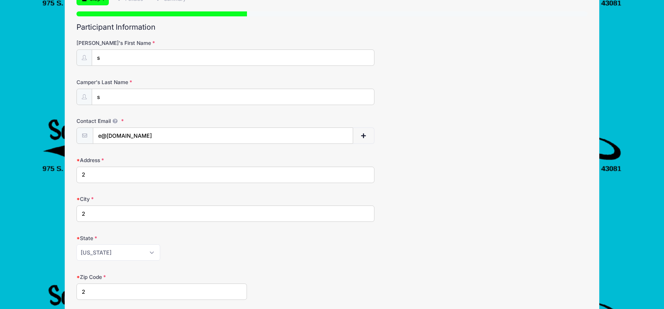
click at [139, 283] on input "2" at bounding box center [161, 291] width 170 height 16
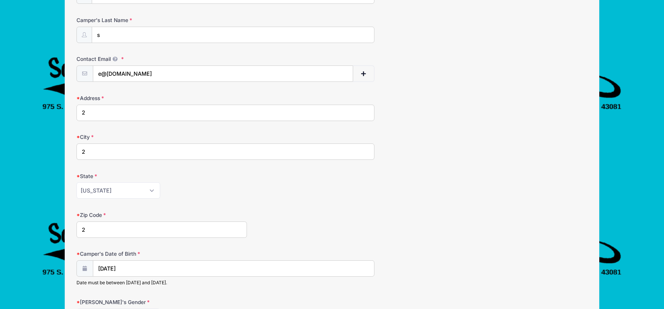
scroll to position [130, 0]
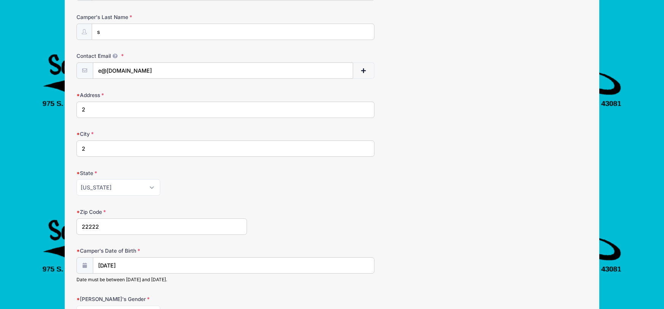
type input "22222"
click at [138, 211] on label "Zip Code" at bounding box center [161, 212] width 170 height 8
click at [138, 218] on input "22222" at bounding box center [161, 226] width 170 height 16
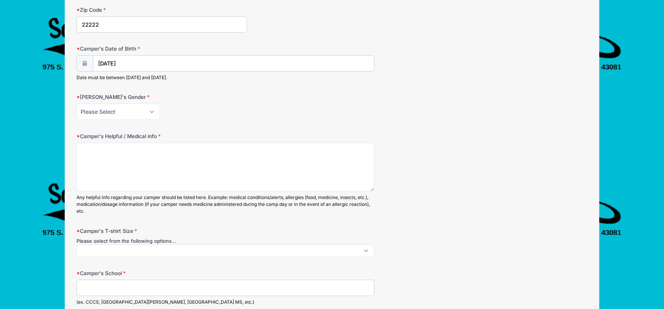
scroll to position [349, 0]
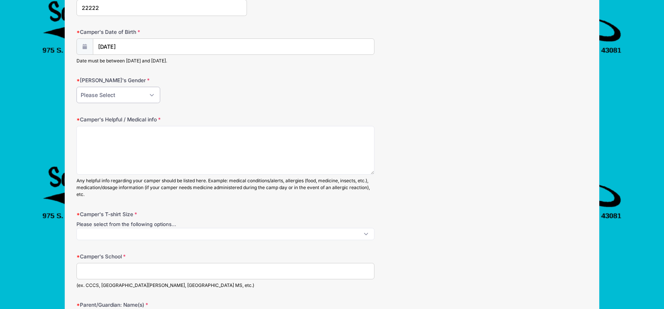
click at [128, 93] on select "Please Select [DEMOGRAPHIC_DATA] [DEMOGRAPHIC_DATA]" at bounding box center [118, 95] width 84 height 16
select select "[DEMOGRAPHIC_DATA]"
click at [76, 87] on select "Please Select [DEMOGRAPHIC_DATA] [DEMOGRAPHIC_DATA]" at bounding box center [118, 95] width 84 height 16
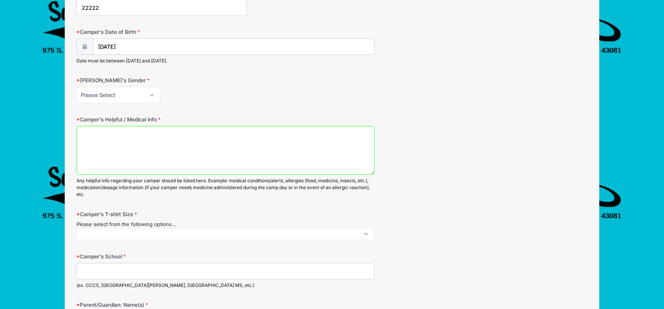
click at [100, 138] on textarea "Camper's Helpful / Medical info" at bounding box center [225, 150] width 298 height 49
type textarea "2"
click at [94, 232] on span at bounding box center [225, 234] width 298 height 12
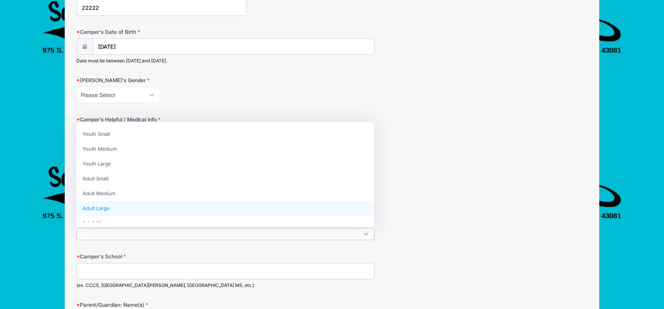
select select "Adult Large"
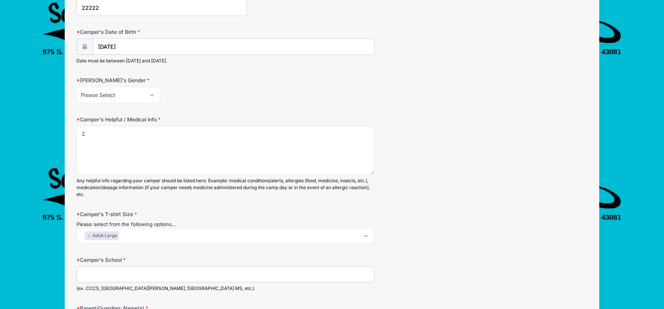
click at [96, 267] on input "Camper's School" at bounding box center [225, 274] width 298 height 16
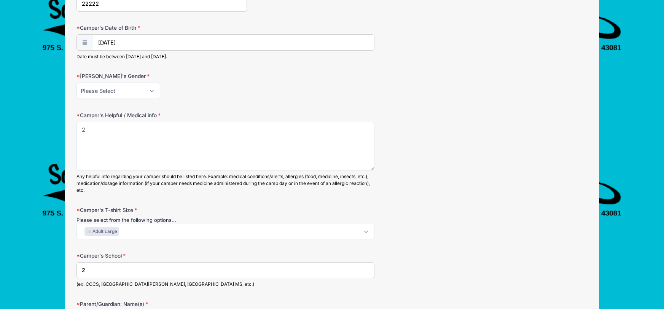
scroll to position [379, 0]
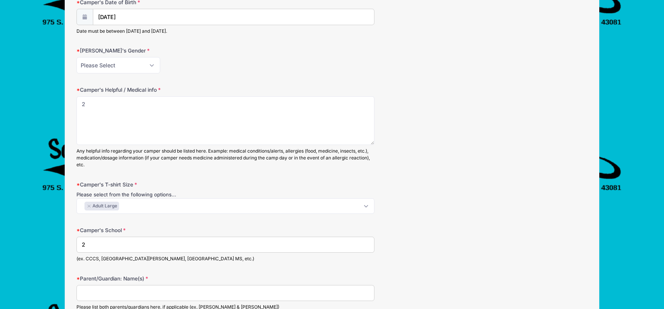
type input "2"
click at [253, 202] on span "× Adult Large" at bounding box center [225, 206] width 298 height 16
click at [460, 232] on div "Camper's School 2 (ex. CCCS, Alcott ES, Walnut Springs MS, etc.)" at bounding box center [331, 244] width 511 height 36
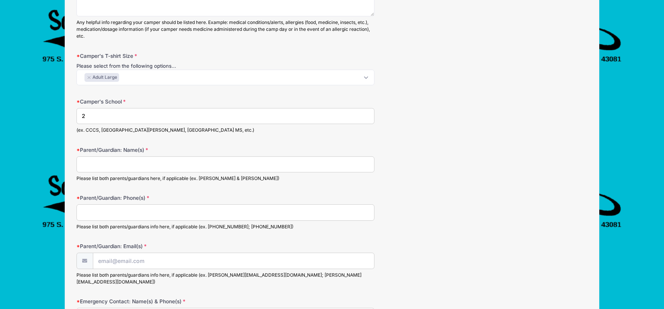
scroll to position [543, 0]
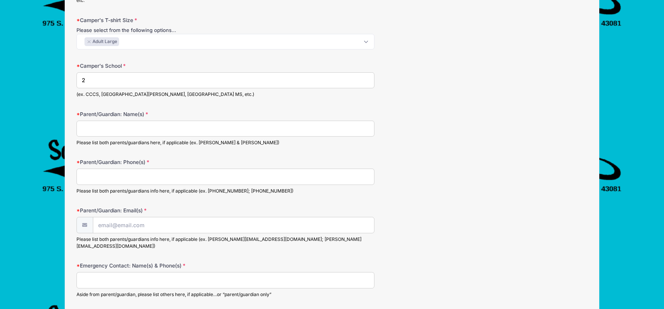
click at [355, 39] on span "× Adult Large" at bounding box center [225, 42] width 298 height 16
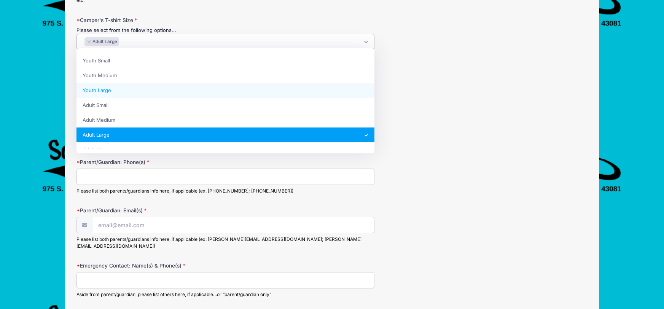
select select "Youth Large"
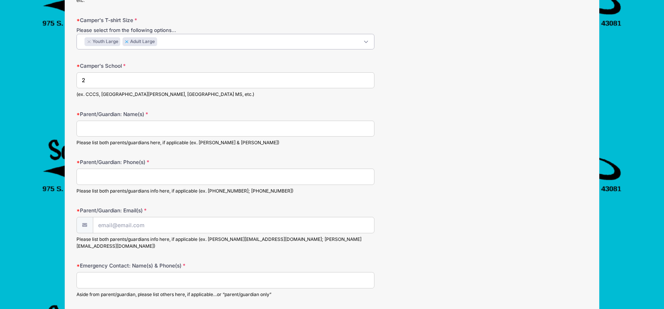
click at [127, 41] on button "×" at bounding box center [126, 41] width 5 height 3
click at [213, 16] on label "Camper's T-shirt Size" at bounding box center [161, 20] width 170 height 8
click at [213, 33] on select "Youth Small Youth Medium Youth Large Adult Small Adult Medium Adult Large Adult…" at bounding box center [342, 33] width 533 height 0
click at [88, 40] on button "×" at bounding box center [89, 41] width 5 height 3
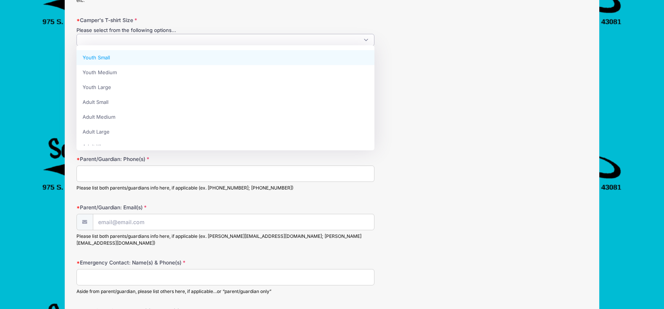
click at [255, 23] on div "Camper's T-shirt Size Please select from the following options... Youth Small Y…" at bounding box center [331, 31] width 511 height 30
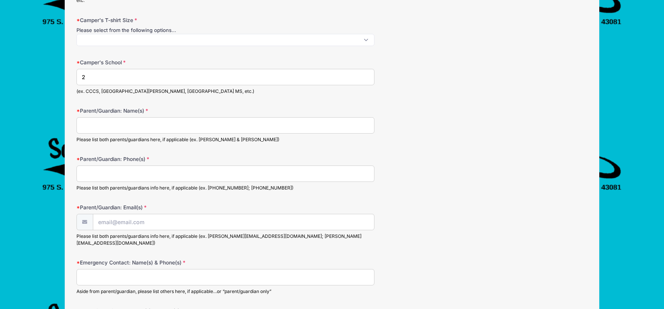
click at [138, 36] on span at bounding box center [225, 40] width 298 height 12
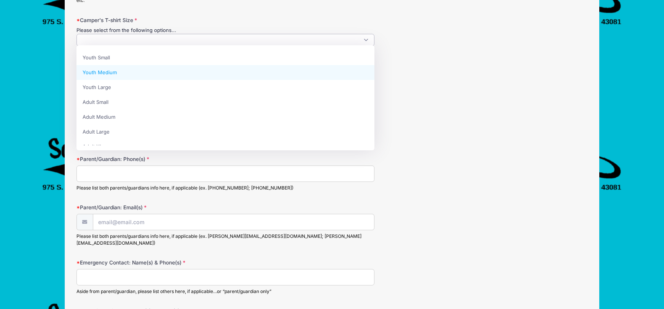
select select "Youth Medium"
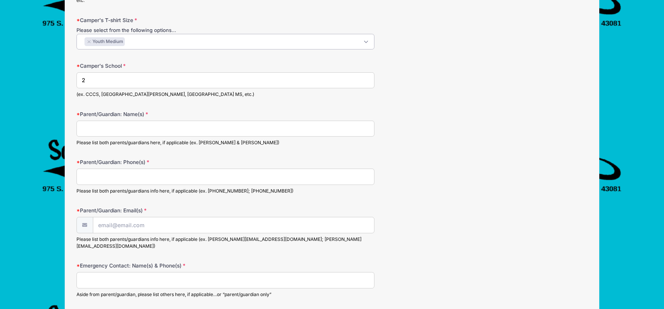
click at [433, 52] on form "Camper's First Name s Camper's Last Name s Contact Email e@w.com Contact Email …" at bounding box center [331, 195] width 511 height 1269
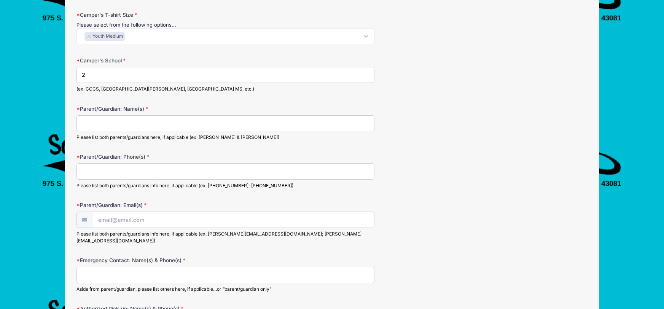
scroll to position [572, 0]
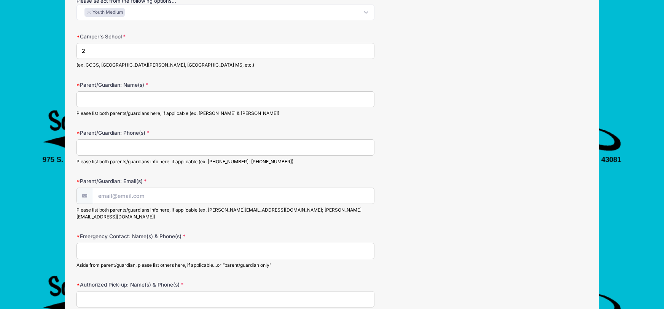
click at [84, 99] on input "Parent/Guardian: Name(s)" at bounding box center [225, 99] width 298 height 16
type input "s"
click at [86, 149] on input "Parent/Guardian: Phone(s)" at bounding box center [225, 147] width 298 height 16
type input "s"
click at [119, 202] on input "Parent/Guardian: Email(s)" at bounding box center [233, 196] width 281 height 16
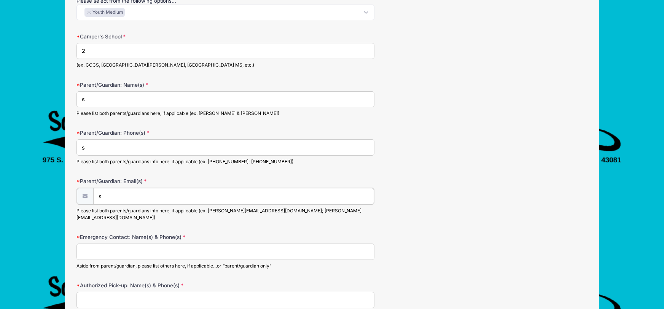
type input "sandlotwesterville@gmail.com"
type input "6147783080"
click at [447, 183] on div "Parent/Guardian: Email(s) sandlotwesterville@gmail.com Please list both parents…" at bounding box center [331, 198] width 511 height 43
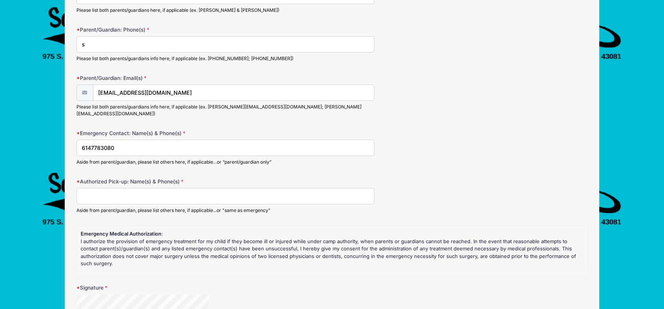
click at [119, 188] on input "Authorized Pick-up: Name(s) & Phone(s)" at bounding box center [225, 196] width 298 height 16
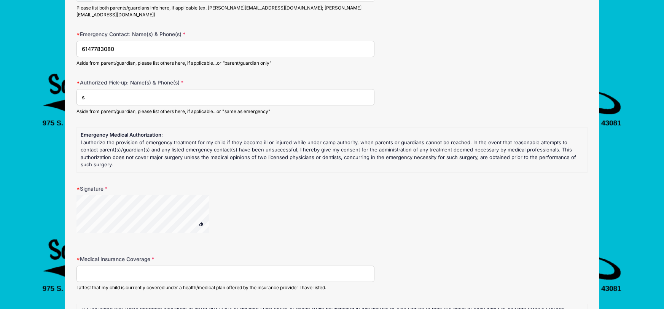
scroll to position [775, 0]
type input "s"
click at [96, 264] on input "Medical Insurance Coverage" at bounding box center [225, 272] width 298 height 16
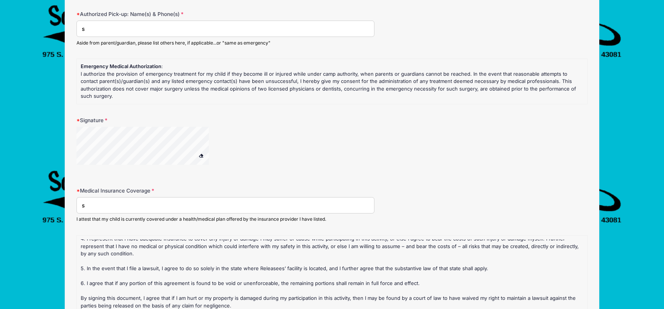
scroll to position [846, 0]
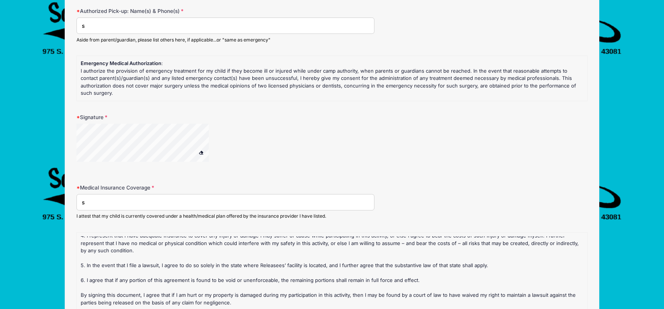
type input "s"
click at [100, 235] on div "RELEASE, INDEMNIFICATION AND HOLD HARMLESS AGREEMENT In consideration of partic…" at bounding box center [332, 221] width 503 height 275
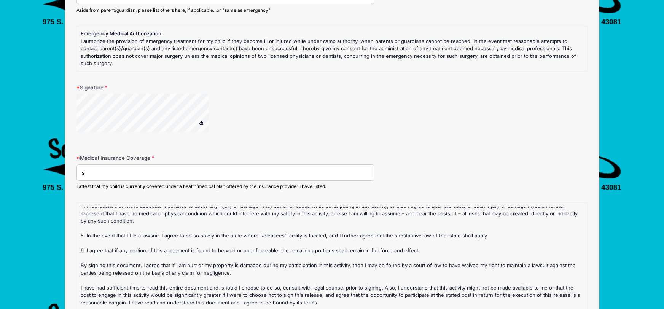
scroll to position [1054, 0]
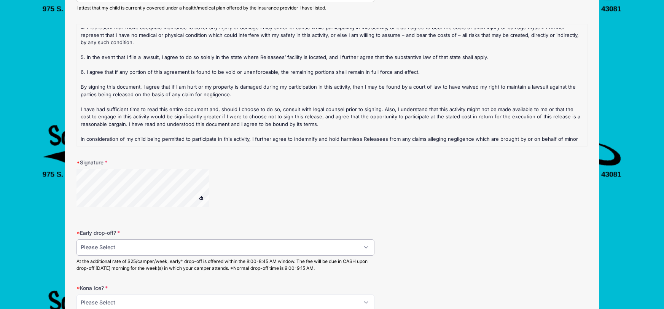
click at [92, 239] on select "Please Select No Yes" at bounding box center [225, 247] width 298 height 16
select select "No"
click at [76, 239] on select "Please Select No Yes" at bounding box center [225, 247] width 298 height 16
click at [101, 294] on select "Please Select No Yes" at bounding box center [225, 302] width 298 height 16
select select "Yes"
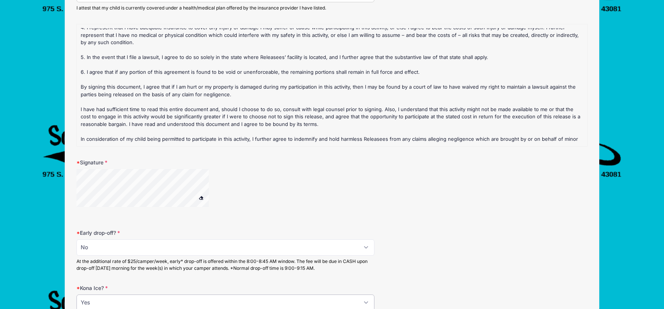
click at [76, 294] on select "Please Select No Yes" at bounding box center [225, 302] width 298 height 16
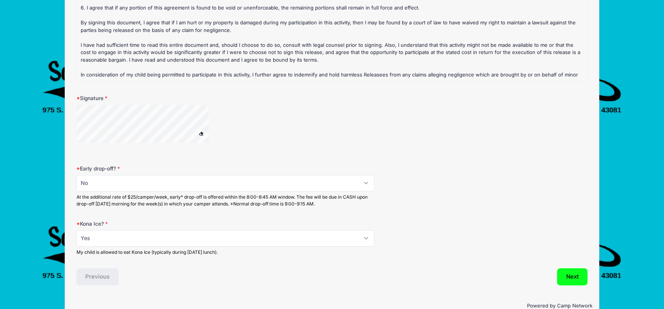
scroll to position [1118, 0]
click at [577, 268] on button "Next" at bounding box center [572, 276] width 31 height 17
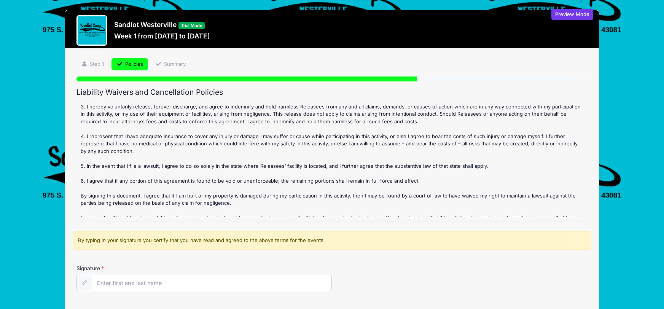
scroll to position [189, 0]
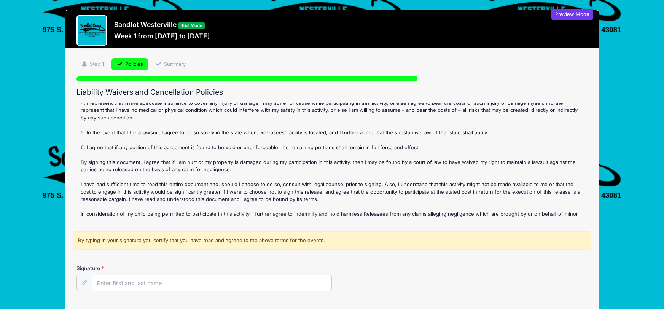
click at [83, 282] on icon at bounding box center [84, 282] width 5 height 5
drag, startPoint x: 110, startPoint y: 282, endPoint x: 180, endPoint y: 284, distance: 69.7
click at [180, 285] on input "Signature" at bounding box center [212, 283] width 240 height 16
click at [421, 259] on form "Week 1 Refund Policy : All fees paid are non-refundable. You will be required t…" at bounding box center [331, 201] width 511 height 204
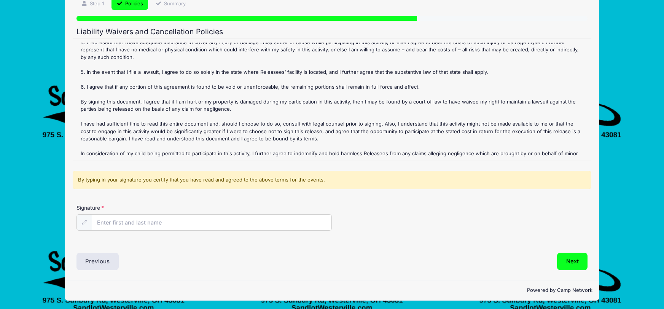
scroll to position [61, 0]
drag, startPoint x: 116, startPoint y: 220, endPoint x: 125, endPoint y: 225, distance: 10.1
click at [125, 225] on input "Signature" at bounding box center [212, 222] width 240 height 16
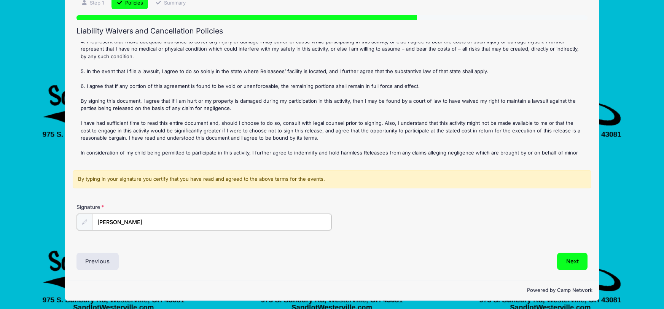
type input "[PERSON_NAME]"
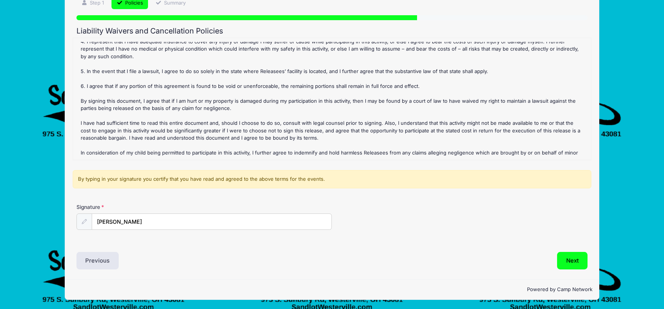
click at [243, 255] on div "Previous" at bounding box center [202, 260] width 259 height 17
click at [569, 259] on button "Next" at bounding box center [572, 260] width 31 height 17
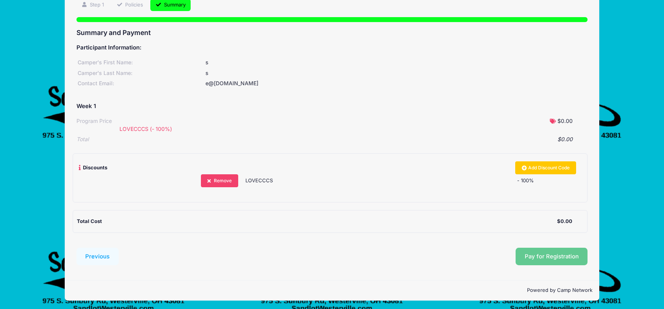
scroll to position [60, 0]
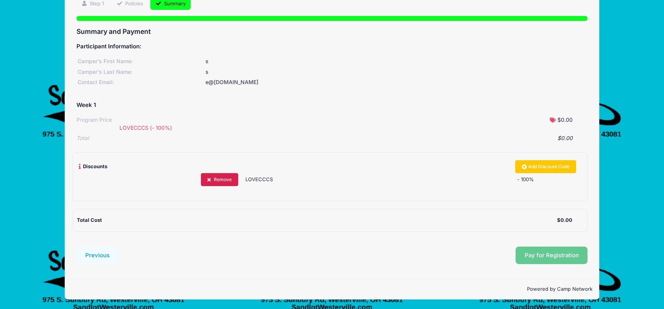
click at [208, 180] on icon at bounding box center [210, 180] width 6 height 0
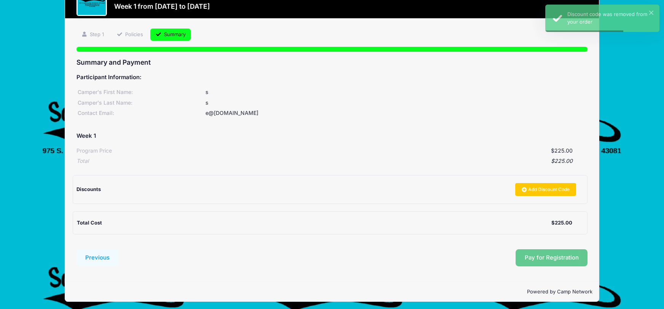
scroll to position [32, 0]
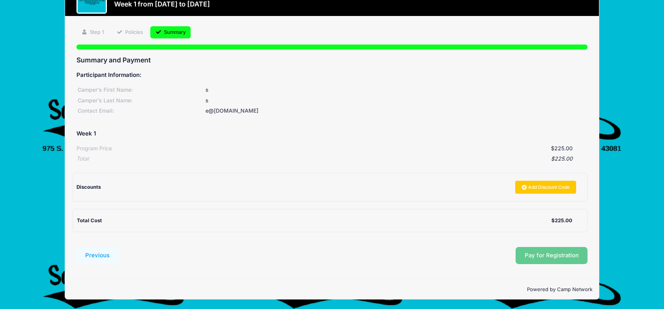
click at [533, 258] on div "Pay for Registration" at bounding box center [354, 255] width 465 height 17
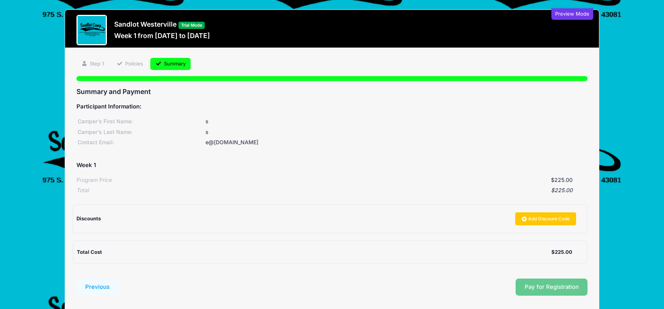
scroll to position [0, 0]
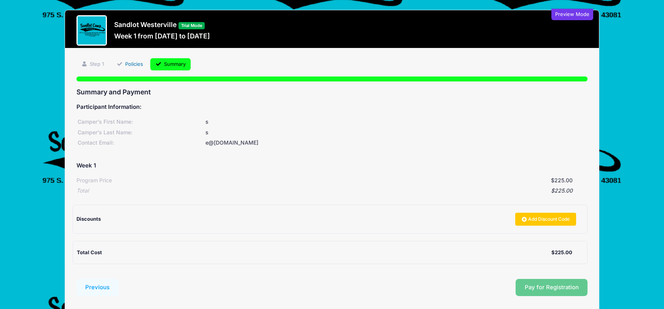
click at [135, 64] on link "Policies" at bounding box center [129, 64] width 37 height 13
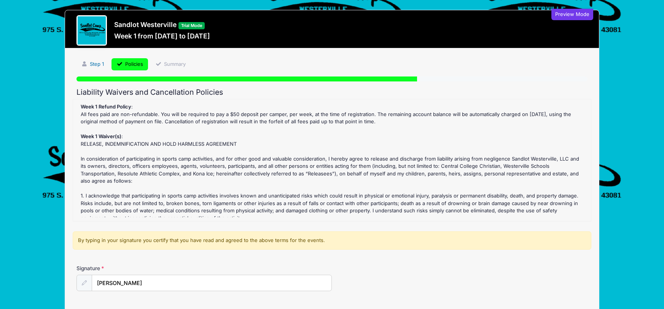
click at [93, 59] on link "Step 1" at bounding box center [92, 64] width 33 height 13
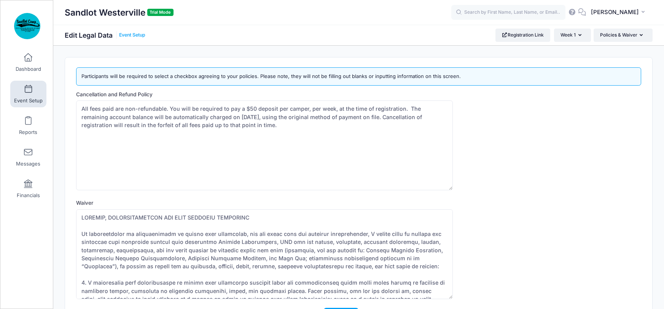
click at [128, 32] on link "Event Setup" at bounding box center [132, 35] width 26 height 6
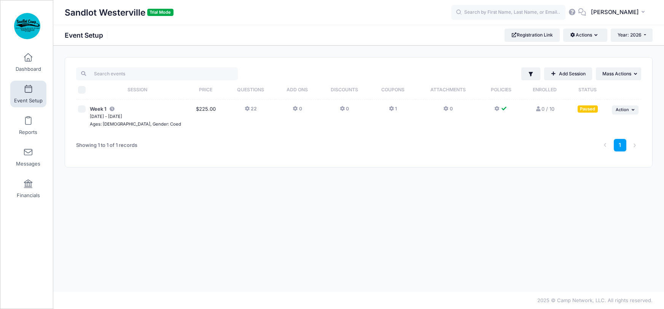
click at [250, 109] on button "22" at bounding box center [251, 110] width 12 height 11
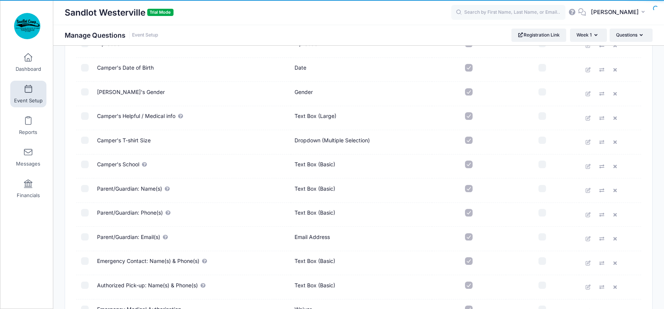
scroll to position [231, 0]
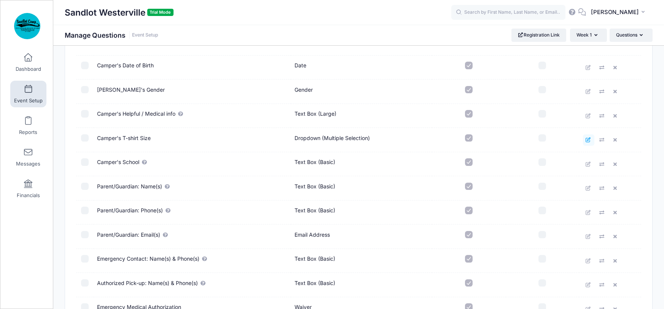
click at [588, 138] on icon at bounding box center [588, 139] width 6 height 5
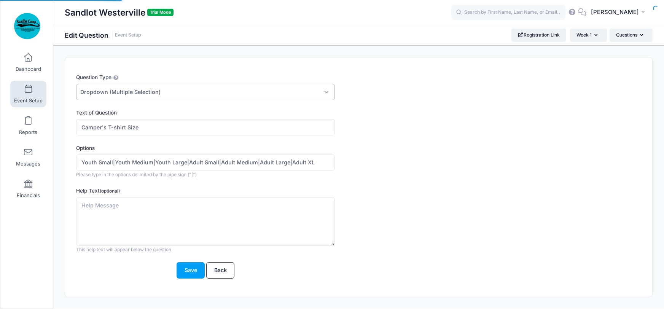
click at [239, 91] on span "Dropdown (Multiple Selection)" at bounding box center [205, 92] width 259 height 16
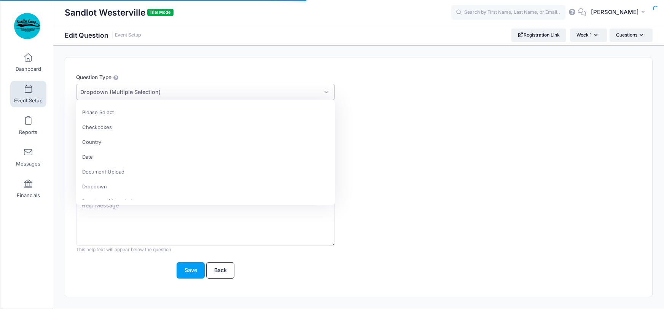
scroll to position [74, 0]
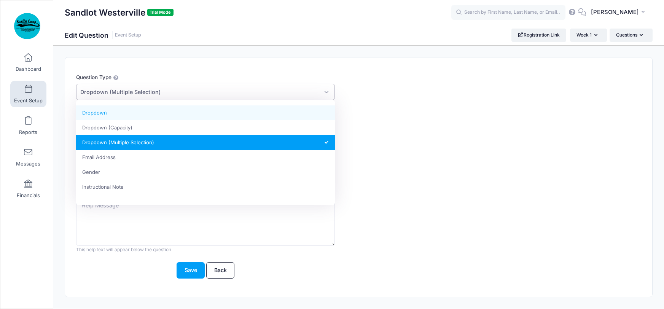
select select "dropdown_select"
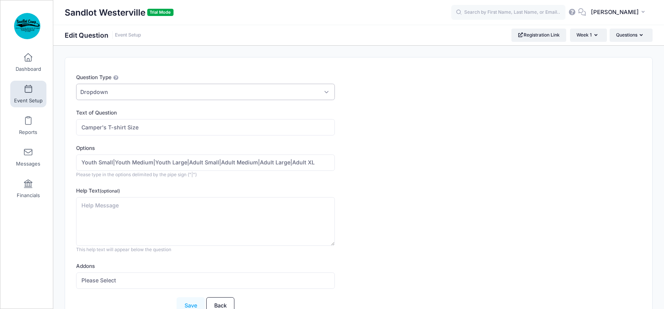
click at [184, 304] on button "Save" at bounding box center [191, 305] width 28 height 16
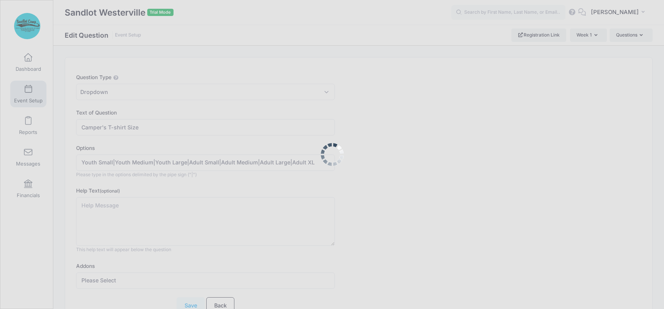
scroll to position [0, 0]
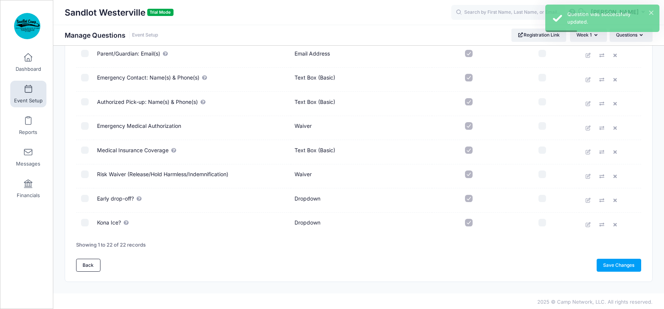
scroll to position [412, 0]
click at [618, 264] on link "Save Changes" at bounding box center [618, 264] width 45 height 13
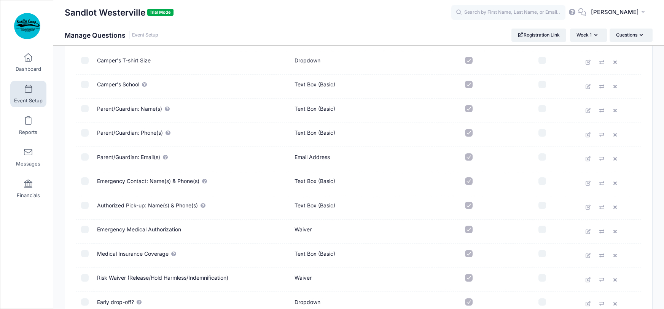
scroll to position [412, 0]
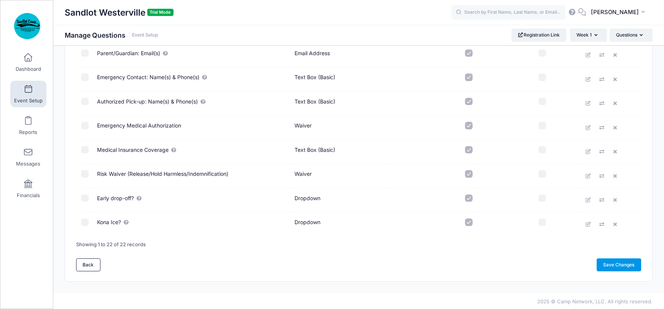
click at [613, 265] on link "Save Changes" at bounding box center [618, 264] width 45 height 13
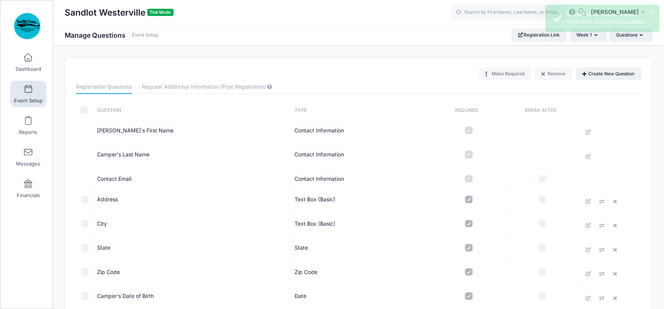
click at [23, 87] on link "Event Setup" at bounding box center [28, 94] width 36 height 27
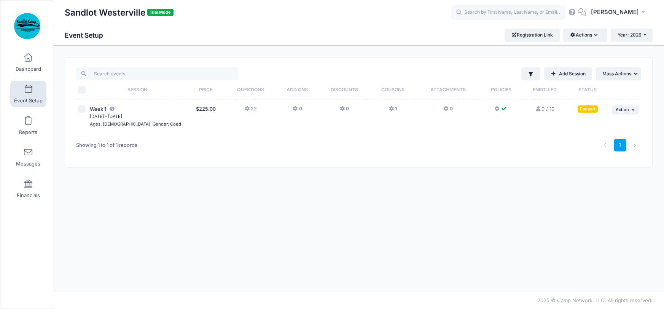
click at [389, 109] on icon at bounding box center [392, 109] width 6 height 0
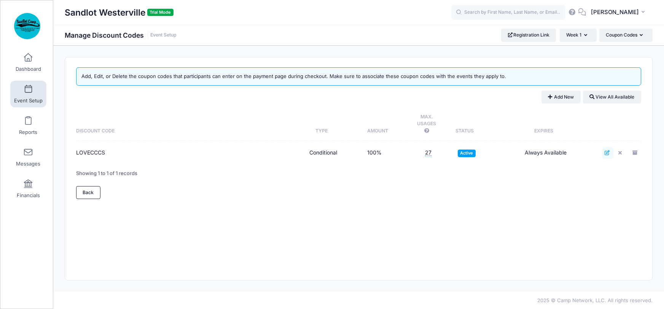
click at [607, 154] on icon at bounding box center [607, 152] width 6 height 5
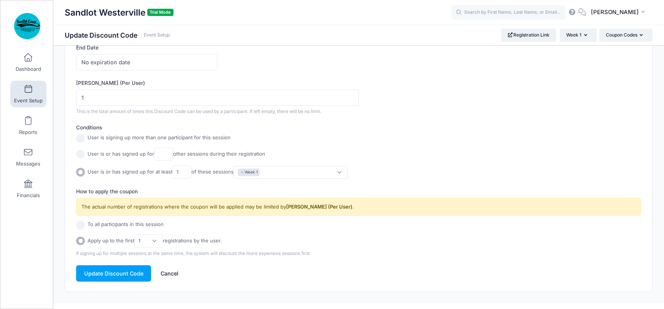
scroll to position [262, 0]
click at [81, 228] on div "To all participants in this session Apply up to the first 1 2 3 4 5 1" at bounding box center [358, 233] width 565 height 27
click at [81, 222] on input "radio" at bounding box center [80, 224] width 9 height 9
radio input "true"
click at [82, 224] on input "radio" at bounding box center [80, 224] width 9 height 9
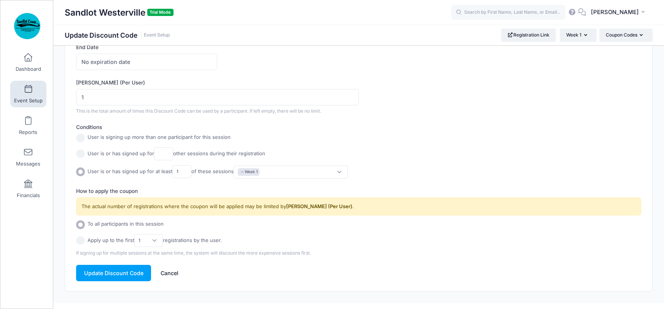
click at [79, 172] on input "radio" at bounding box center [80, 171] width 9 height 9
click at [79, 171] on input "radio" at bounding box center [80, 171] width 9 height 9
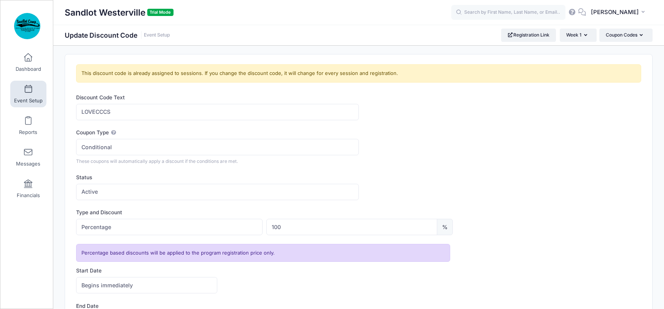
scroll to position [0, 0]
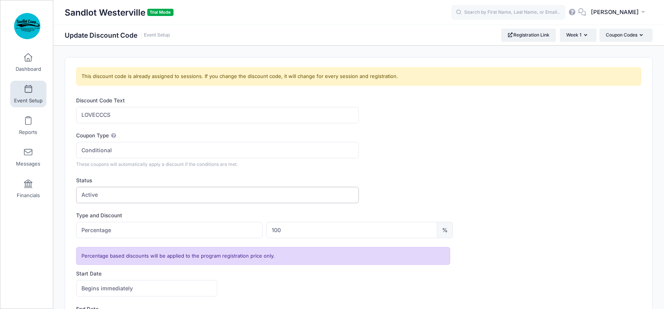
click at [292, 194] on span "Active" at bounding box center [217, 195] width 282 height 16
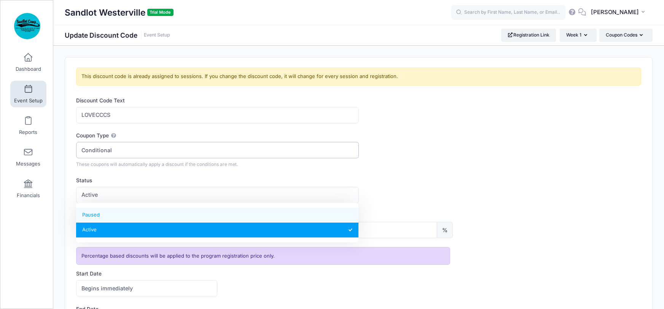
click at [137, 153] on span "Conditional" at bounding box center [217, 150] width 282 height 16
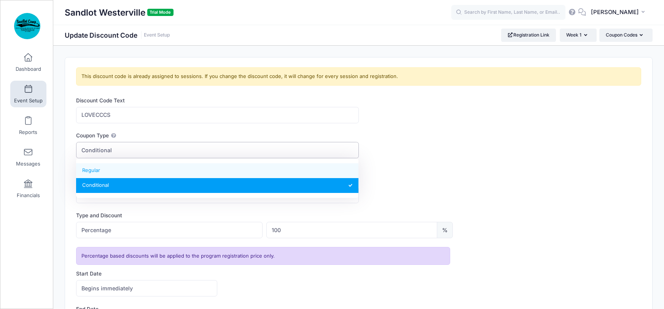
select select "0"
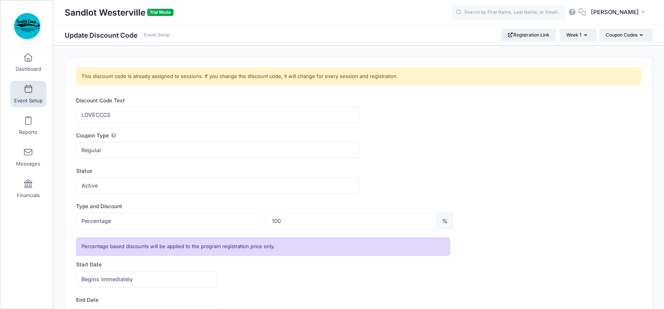
click at [518, 175] on div "Status Paused Active Active" at bounding box center [358, 180] width 565 height 27
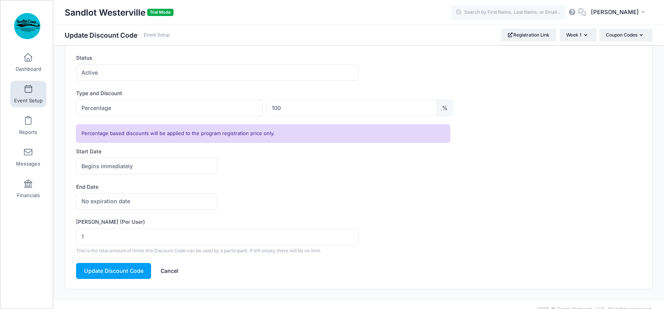
scroll to position [121, 0]
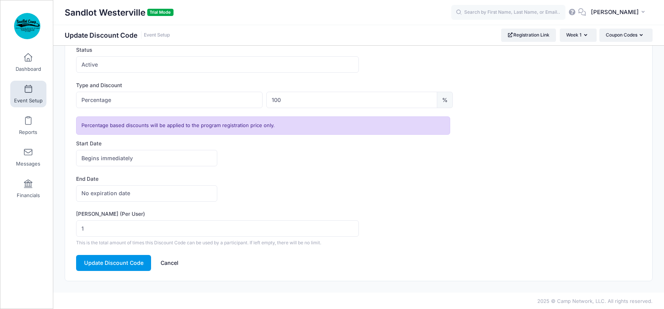
click at [121, 263] on button "Update Discount Code" at bounding box center [113, 263] width 75 height 16
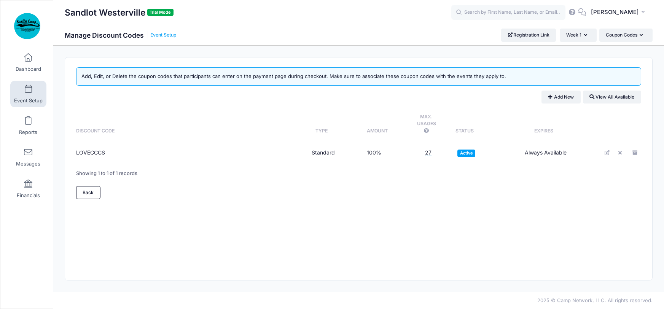
click at [169, 33] on link "Event Setup" at bounding box center [163, 35] width 26 height 6
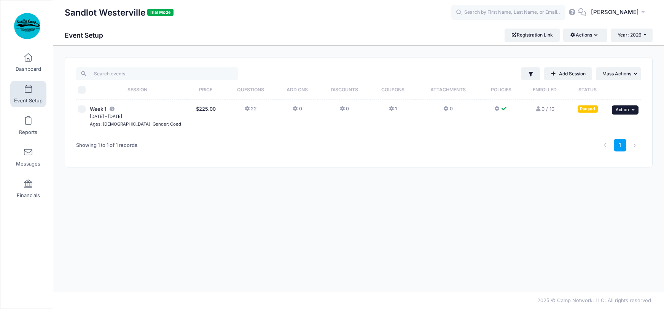
click at [633, 110] on icon "button" at bounding box center [633, 110] width 5 height 4
click at [590, 185] on link "Preview" at bounding box center [600, 185] width 69 height 14
click at [389, 109] on icon at bounding box center [392, 109] width 6 height 0
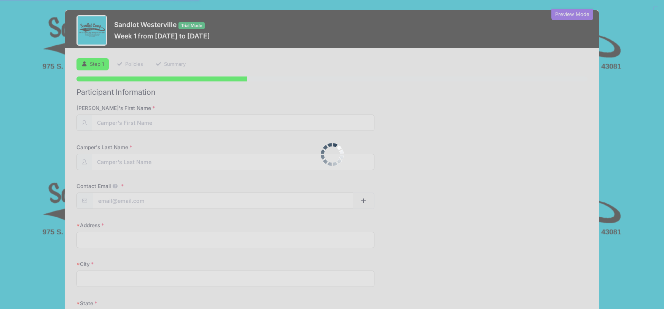
click at [142, 123] on div at bounding box center [332, 154] width 664 height 309
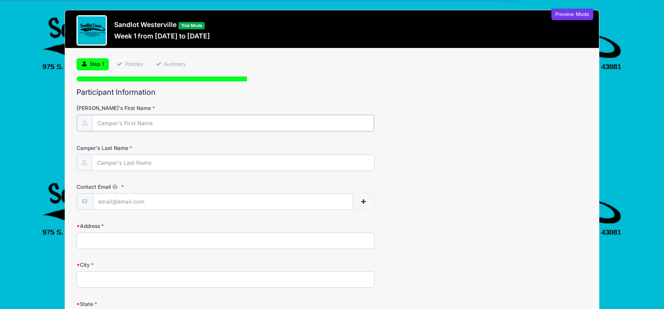
click at [135, 123] on input "[PERSON_NAME]'s First Name" at bounding box center [233, 123] width 282 height 16
type input "[PERSON_NAME]"
type input "Indiciani"
type input "[EMAIL_ADDRESS][DOMAIN_NAME]"
type input "[STREET_ADDRESS][PERSON_NAME]"
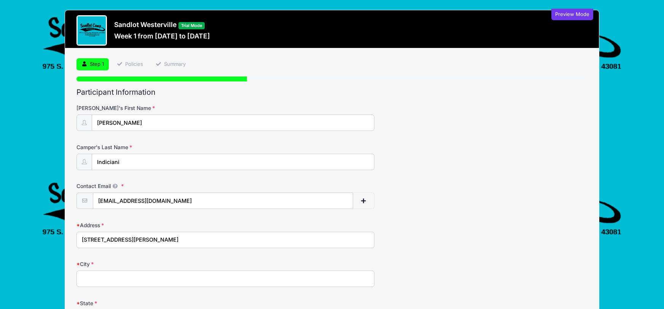
type input "Centerburg"
select select "OH"
type input "43011"
type input "6147783080"
drag, startPoint x: 512, startPoint y: 257, endPoint x: 450, endPoint y: 212, distance: 76.3
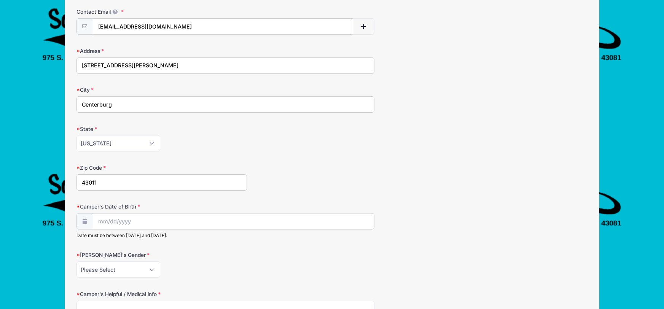
scroll to position [251, 0]
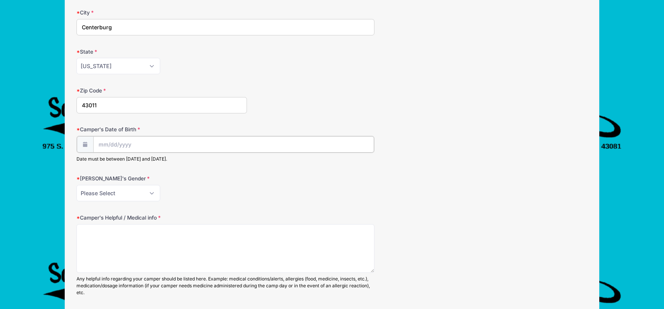
click at [133, 144] on input "Camper's Date of Birth" at bounding box center [233, 144] width 281 height 16
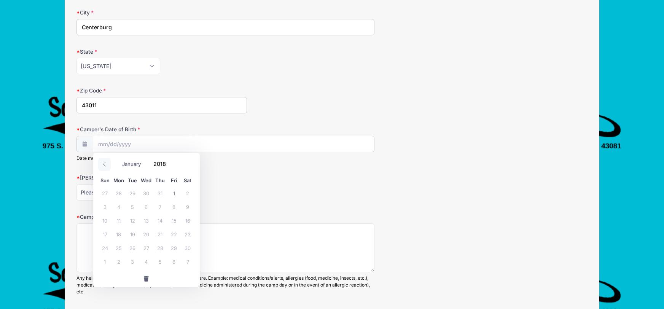
click at [104, 164] on icon at bounding box center [104, 164] width 5 height 5
select select "4"
click at [142, 196] on span "2" at bounding box center [146, 193] width 14 height 14
type input "05/02/2018"
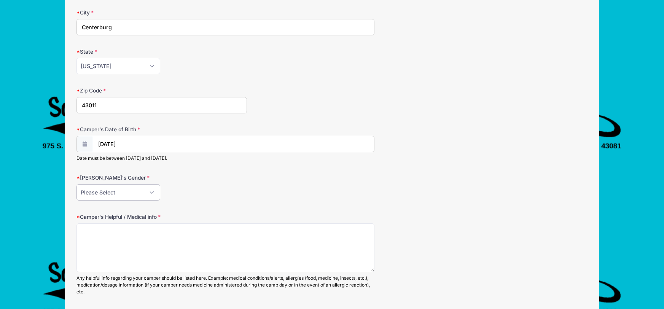
click at [109, 191] on select "Please Select Female Male" at bounding box center [118, 192] width 84 height 16
select select "Female"
click at [76, 184] on select "Please Select Female Male" at bounding box center [118, 192] width 84 height 16
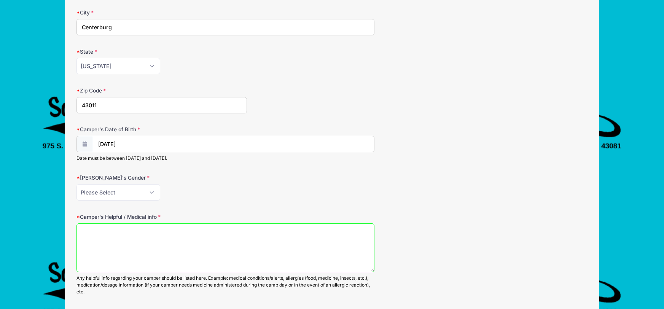
click at [114, 239] on textarea "Camper's Helpful / Medical info" at bounding box center [225, 247] width 298 height 49
type textarea "c"
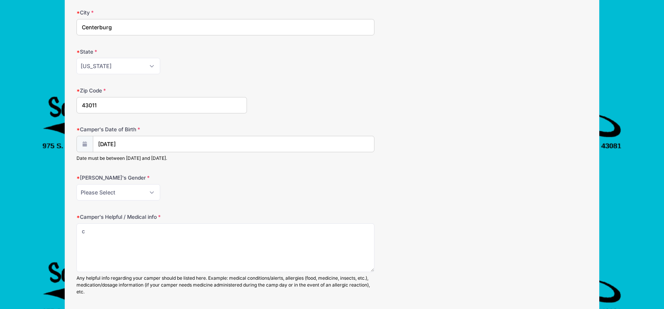
click at [316, 175] on div "Camper's Gender Please Select Female Male" at bounding box center [331, 187] width 511 height 27
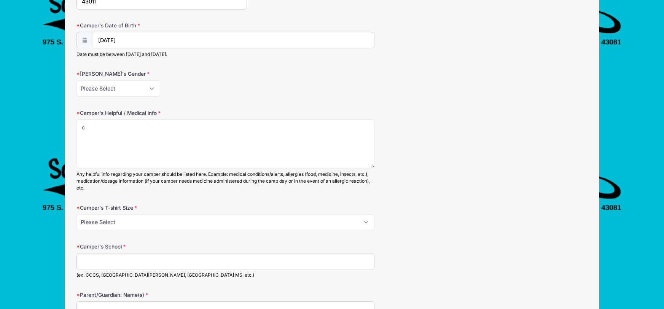
scroll to position [485, 0]
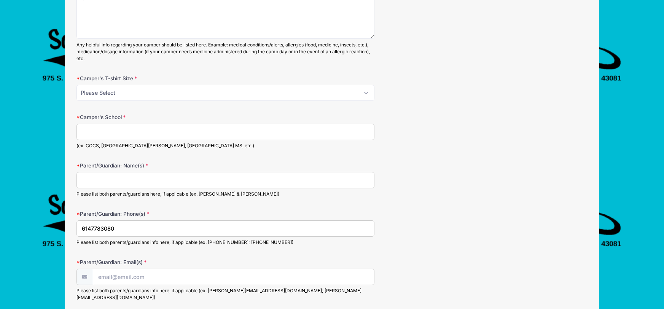
click at [94, 128] on input "Camper's School" at bounding box center [225, 132] width 298 height 16
type input "c"
click at [91, 178] on input "Parent/Guardian: Name(s)" at bounding box center [225, 180] width 298 height 16
type input "c"
click at [102, 277] on input "Parent/Guardian: Email(s)" at bounding box center [233, 277] width 281 height 16
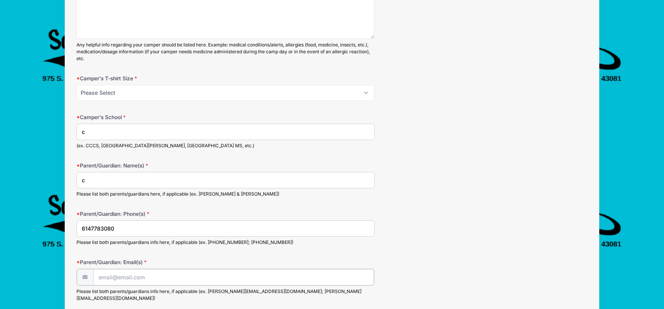
type input "c"
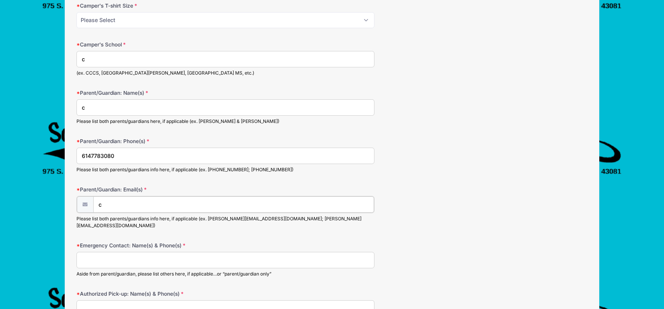
scroll to position [569, 0]
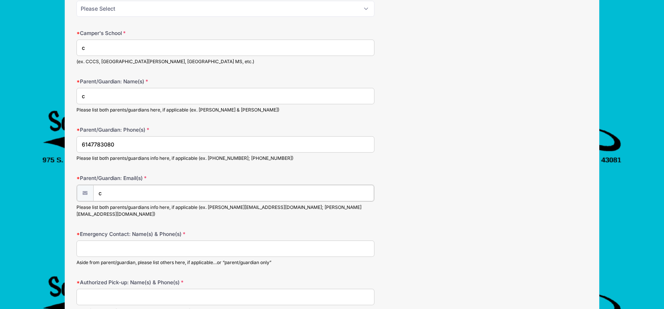
click at [141, 194] on input "c" at bounding box center [233, 193] width 281 height 16
drag, startPoint x: 111, startPoint y: 192, endPoint x: 90, endPoint y: 194, distance: 21.0
click at [90, 194] on div "c" at bounding box center [225, 192] width 298 height 17
click at [125, 182] on div "Parent/Guardian: Email(s) Please list both parents/guardians info here, if appl…" at bounding box center [331, 195] width 511 height 43
click at [119, 193] on input "Parent/Guardian: Email(s)" at bounding box center [233, 193] width 281 height 16
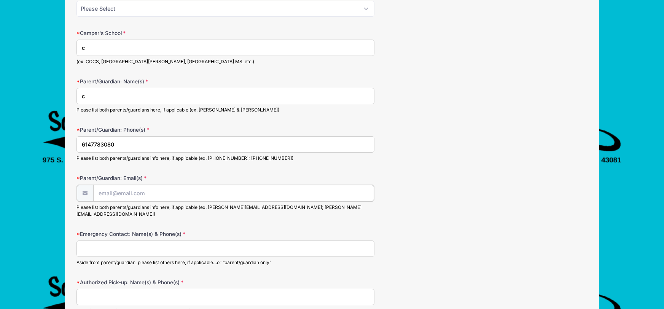
type input "sandlotwesterville@gmail.com"
type input "6147783080"
click at [460, 242] on div "Emergency Contact: Name(s) & Phone(s) 6147783080 Aside from parent/guardian, pl…" at bounding box center [331, 247] width 511 height 36
click at [153, 289] on input "Authorized Pick-up: Name(s) & Phone(s)" at bounding box center [225, 296] width 298 height 16
type input "c"
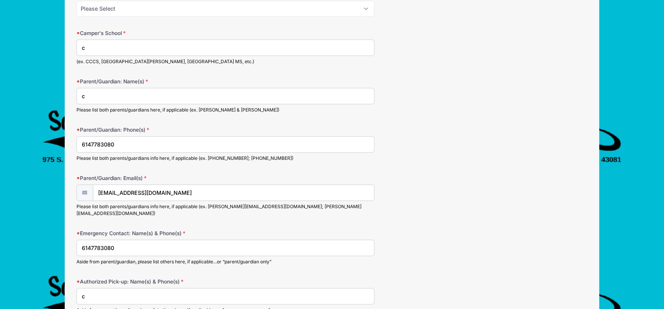
drag, startPoint x: 391, startPoint y: 257, endPoint x: 396, endPoint y: 256, distance: 4.3
click at [392, 257] on form "Camper's First Name Eric Camper's Last Name Indiciani Contact Email sandlotwest…" at bounding box center [331, 167] width 511 height 1263
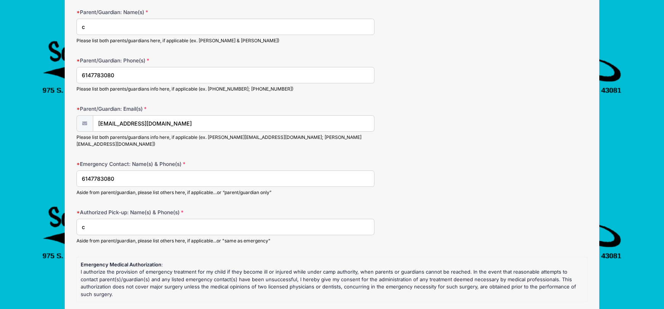
click at [495, 225] on div "Authorized Pick-up: Name(s) & Phone(s) c Aside from parent/guardian, please lis…" at bounding box center [331, 226] width 511 height 36
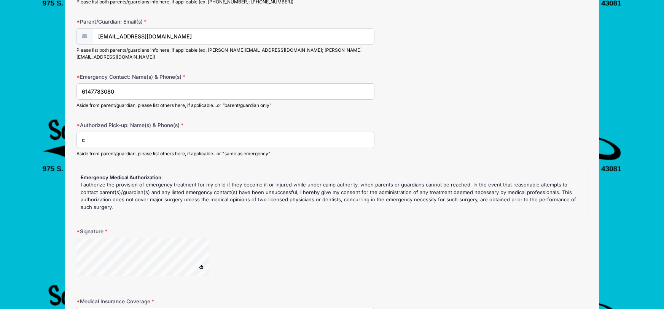
scroll to position [784, 0]
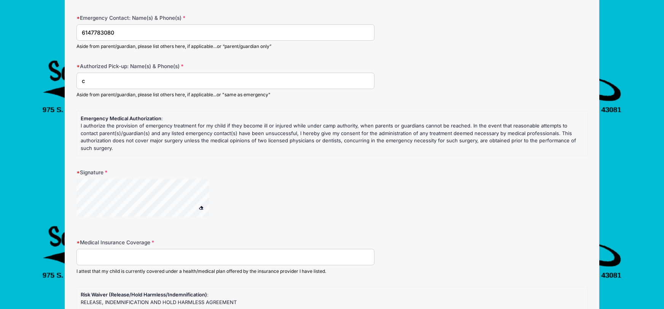
click at [112, 249] on input "Medical Insurance Coverage" at bounding box center [225, 257] width 298 height 16
type input "c"
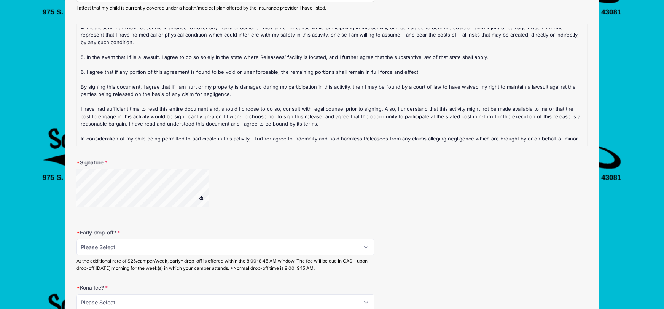
scroll to position [1112, 0]
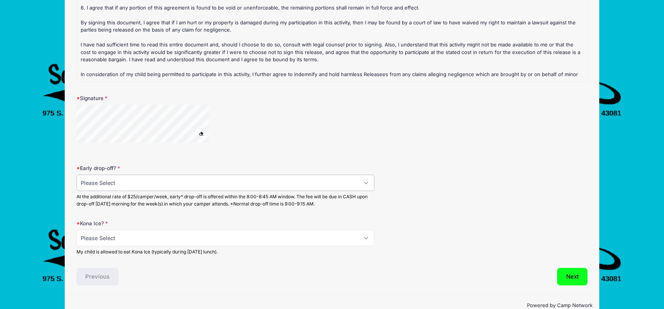
click at [121, 175] on select "Please Select No Yes" at bounding box center [225, 183] width 298 height 16
select select "No"
click at [76, 175] on select "Please Select No Yes" at bounding box center [225, 183] width 298 height 16
click at [97, 230] on select "Please Select No Yes" at bounding box center [225, 238] width 298 height 16
select select "No"
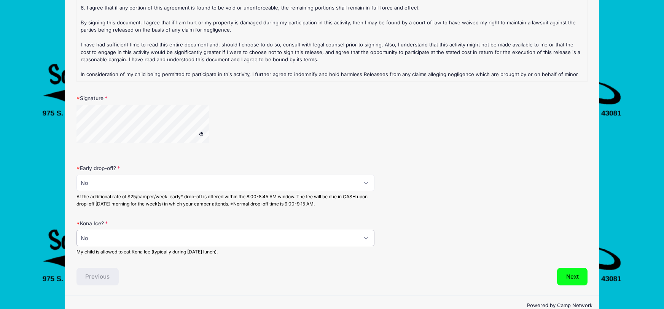
click at [76, 230] on select "Please Select No Yes" at bounding box center [225, 238] width 298 height 16
click at [574, 268] on button "Next" at bounding box center [572, 276] width 31 height 17
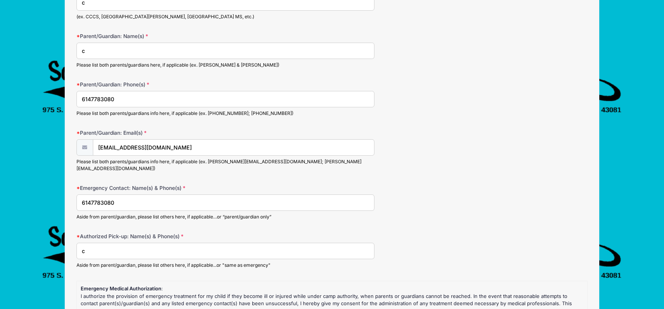
scroll to position [519, 0]
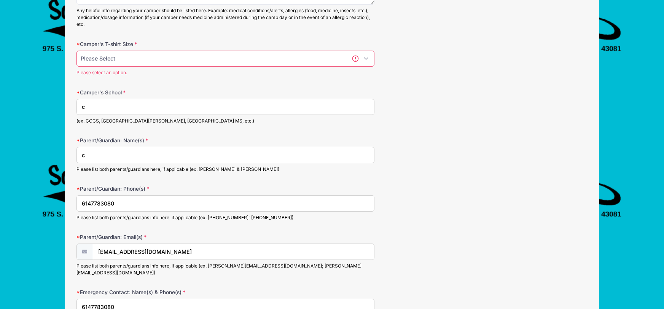
click at [111, 56] on select "Please Select Youth Small Youth Medium Youth Large Adult Small Adult Medium Adu…" at bounding box center [225, 59] width 298 height 16
select select "Youth Small"
click at [76, 51] on select "Please Select Youth Small Youth Medium Youth Large Adult Small Adult Medium Adu…" at bounding box center [225, 59] width 298 height 16
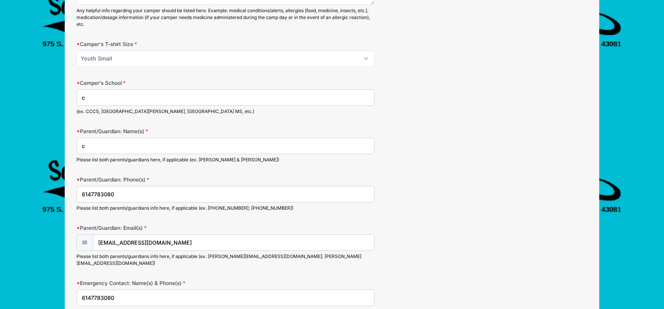
click at [420, 150] on div "Parent/Guardian: Name(s) c Please list both parents/guardians here, if applicab…" at bounding box center [331, 145] width 511 height 36
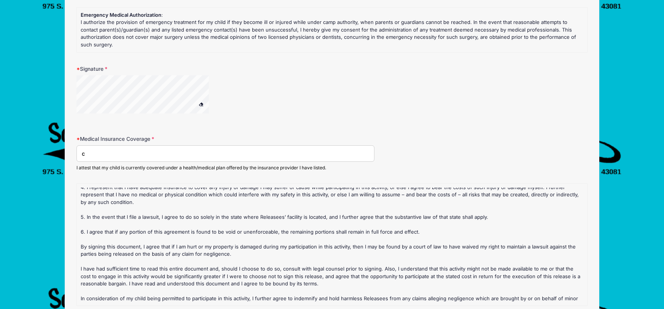
scroll to position [1112, 0]
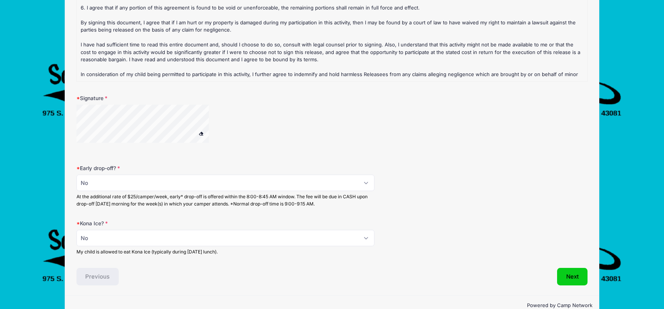
click at [570, 268] on button "Next" at bounding box center [572, 276] width 31 height 17
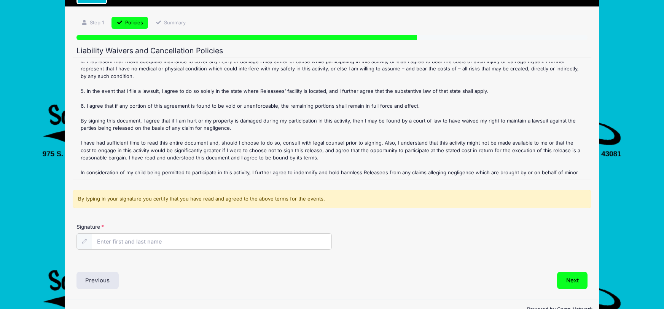
scroll to position [61, 0]
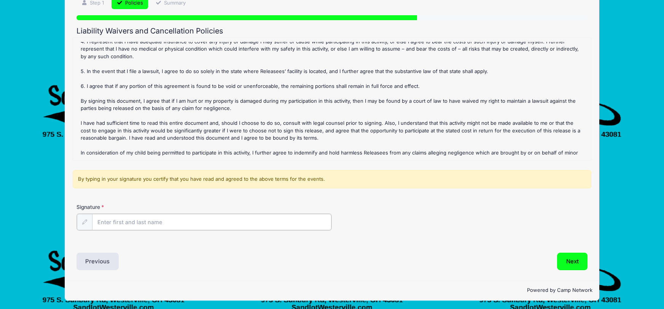
click at [118, 220] on input "Signature" at bounding box center [212, 222] width 240 height 16
type input "c"
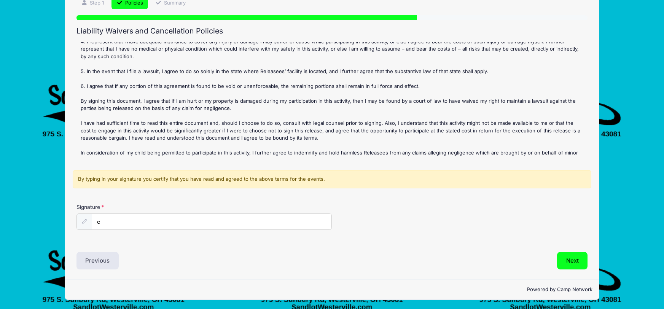
drag, startPoint x: 404, startPoint y: 213, endPoint x: 408, endPoint y: 217, distance: 5.9
click at [405, 213] on div "Signature c" at bounding box center [331, 216] width 511 height 27
click at [568, 262] on button "Next" at bounding box center [572, 260] width 31 height 17
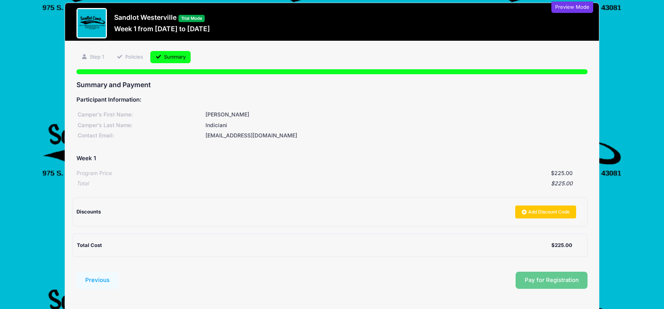
scroll to position [32, 0]
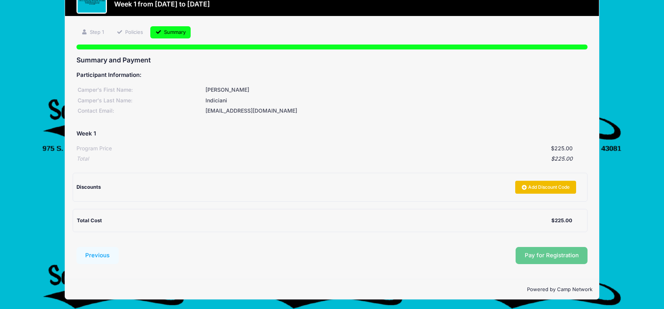
click at [528, 185] on link "Add Discount Code" at bounding box center [545, 187] width 61 height 13
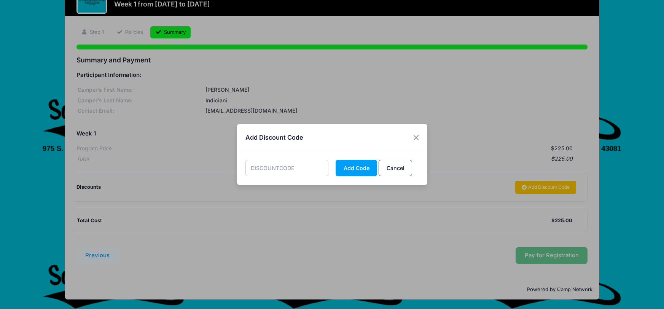
click at [273, 172] on input "text" at bounding box center [286, 168] width 83 height 16
type input "lovecccs"
click at [357, 173] on button "Add Code" at bounding box center [356, 168] width 41 height 16
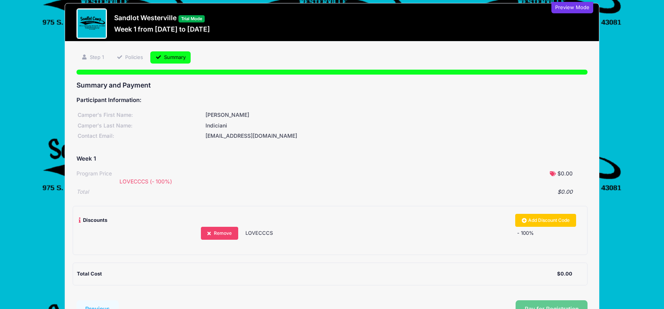
scroll to position [0, 0]
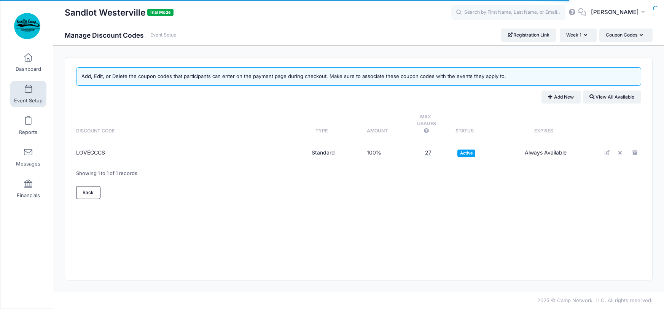
click at [361, 239] on div "Add, Edit, or Delete the coupon codes that participants can enter on the paymen…" at bounding box center [358, 168] width 587 height 223
